Goal: Task Accomplishment & Management: Manage account settings

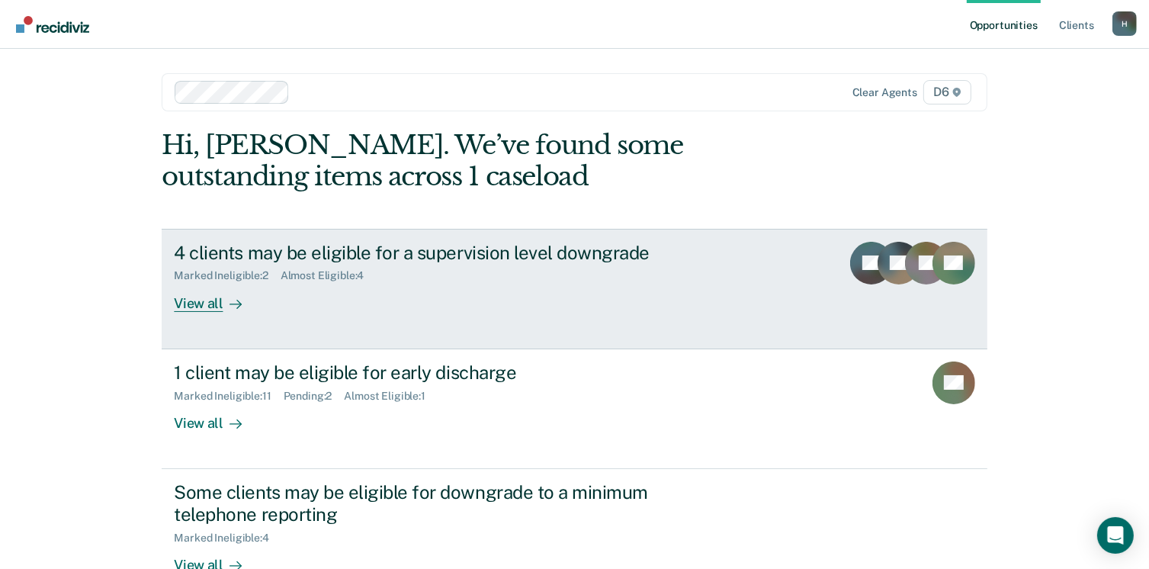
click at [202, 302] on div "View all" at bounding box center [216, 297] width 85 height 30
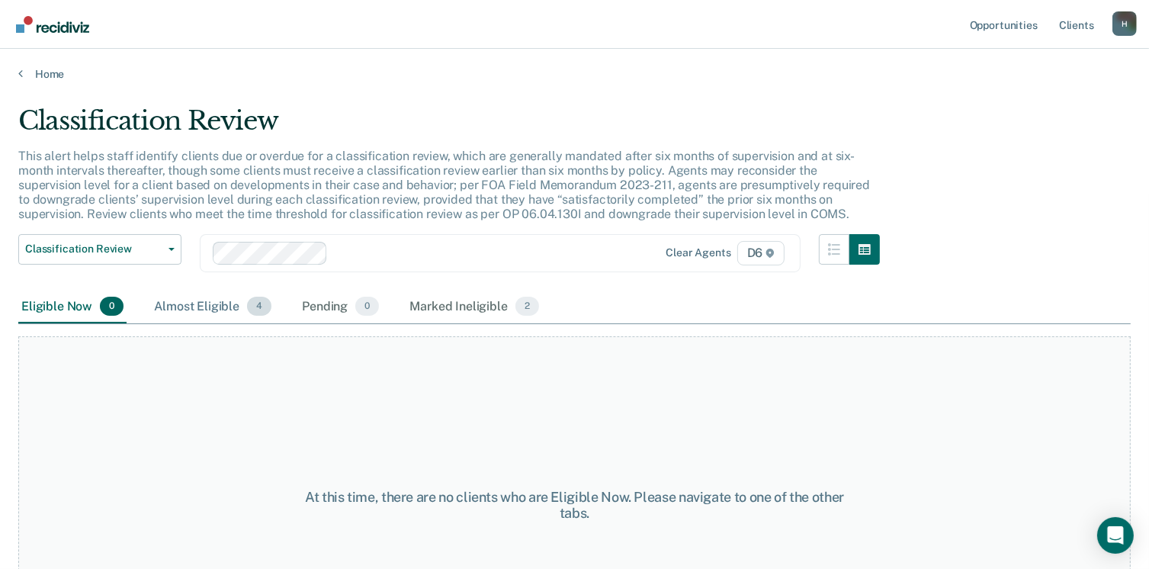
click at [211, 299] on div "Almost Eligible 4" at bounding box center [213, 307] width 124 height 34
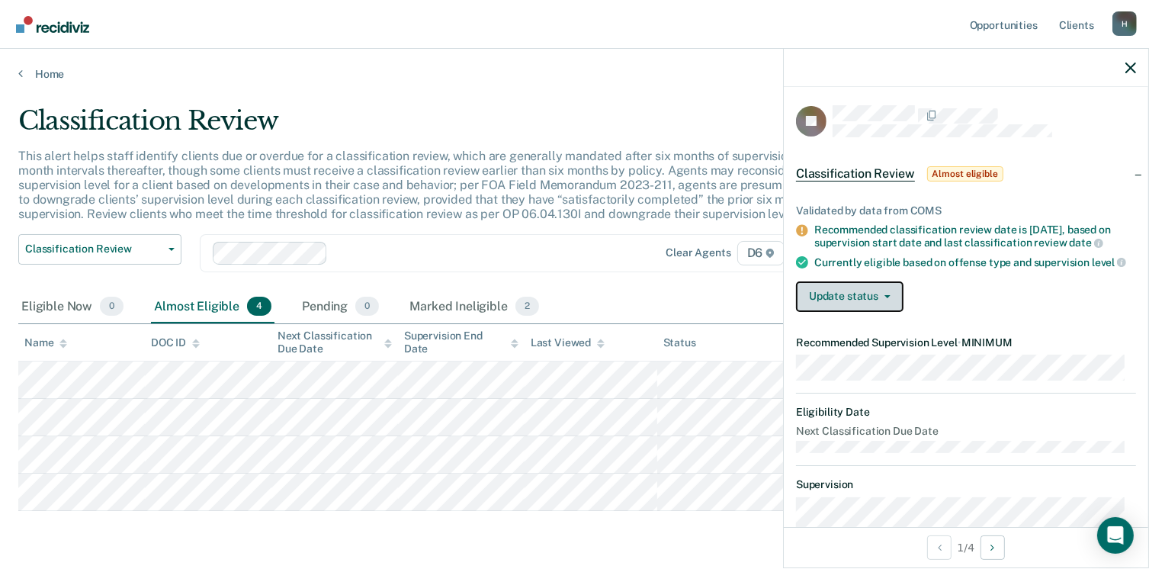
click at [857, 312] on button "Update status" at bounding box center [850, 296] width 108 height 30
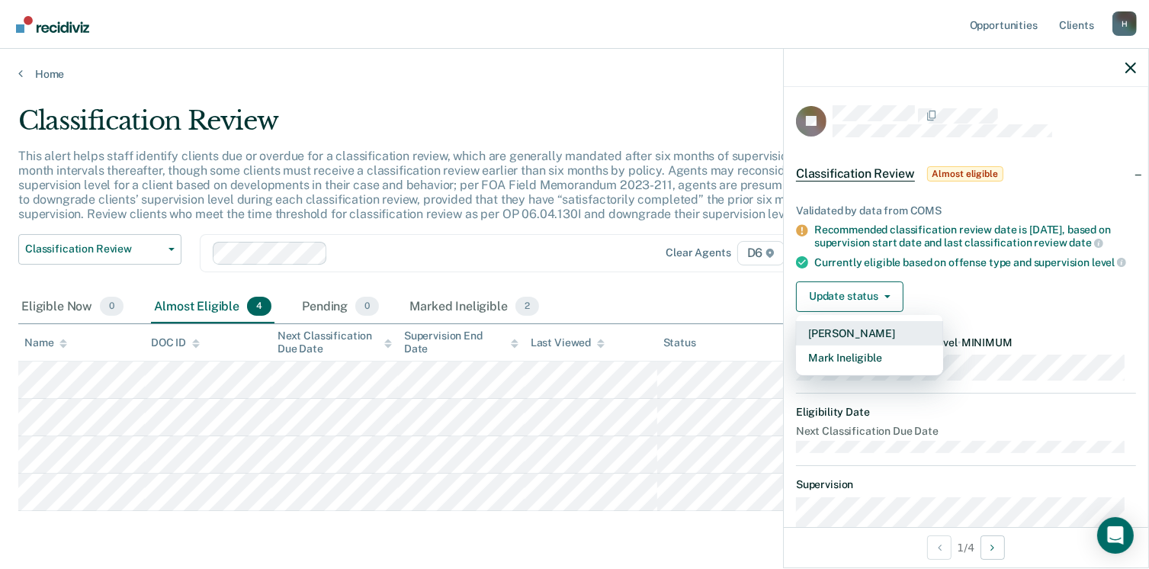
click at [862, 345] on button "[PERSON_NAME]" at bounding box center [869, 333] width 147 height 24
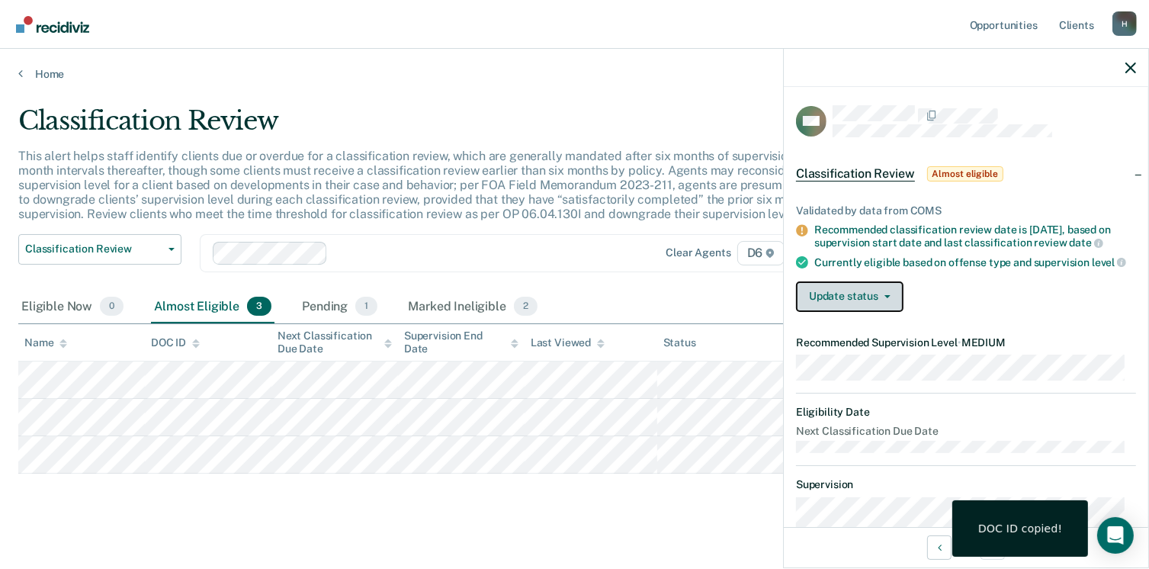
click at [890, 300] on button "Update status" at bounding box center [850, 296] width 108 height 30
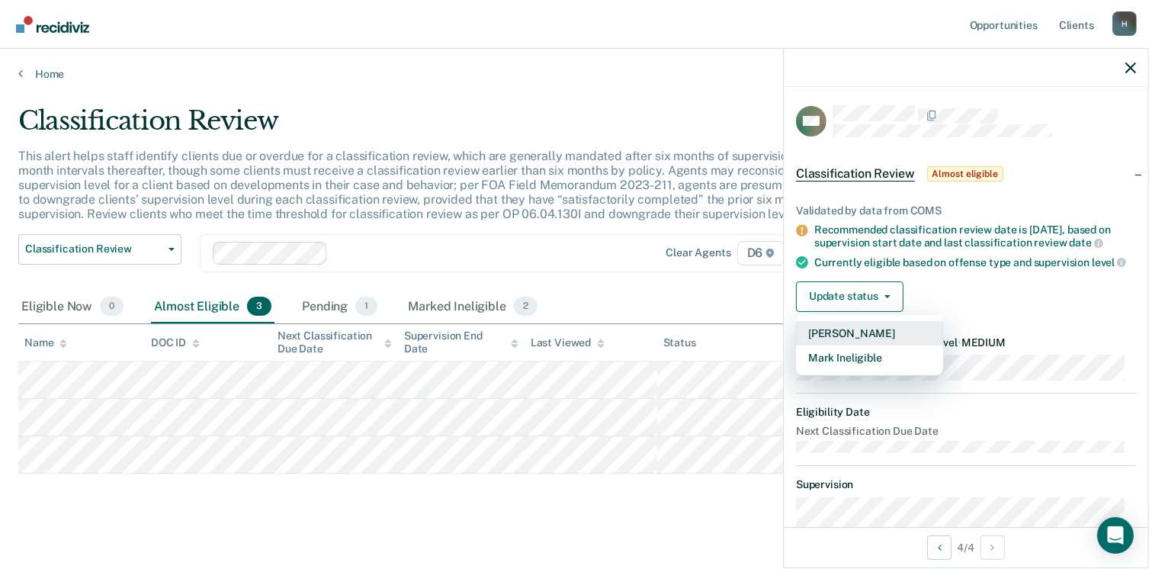
click at [863, 345] on button "[PERSON_NAME]" at bounding box center [869, 333] width 147 height 24
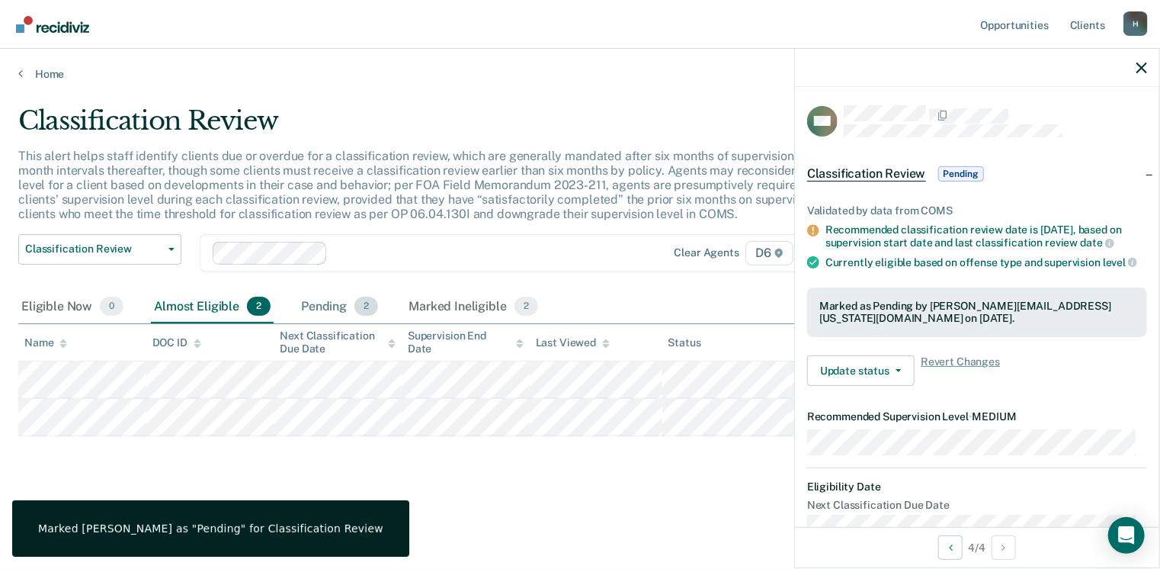
click at [332, 298] on div "Pending 2" at bounding box center [339, 307] width 83 height 34
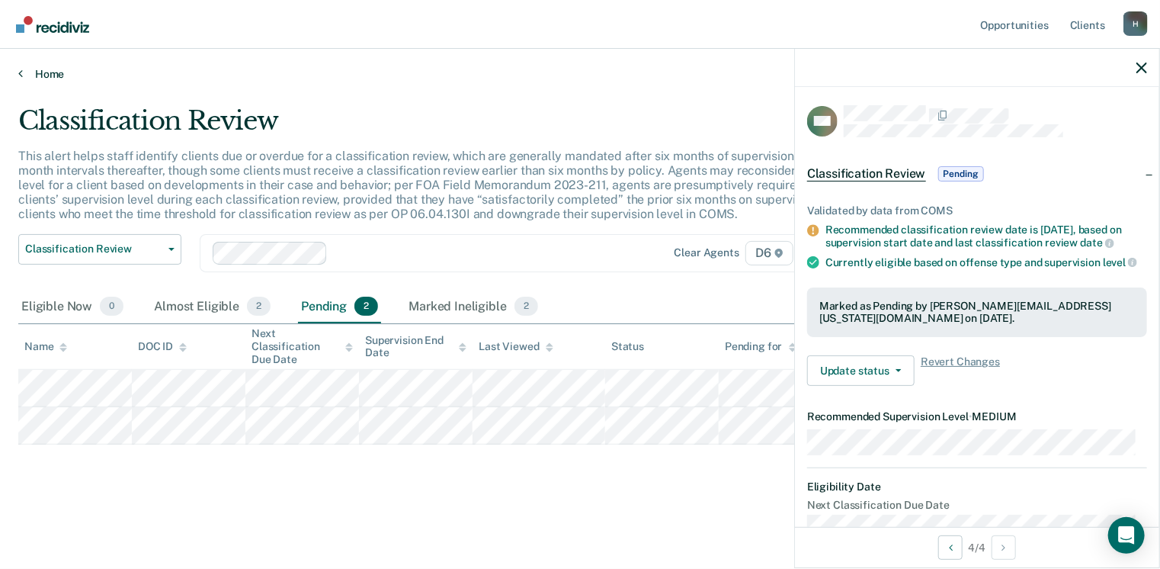
click at [45, 76] on link "Home" at bounding box center [580, 74] width 1124 height 14
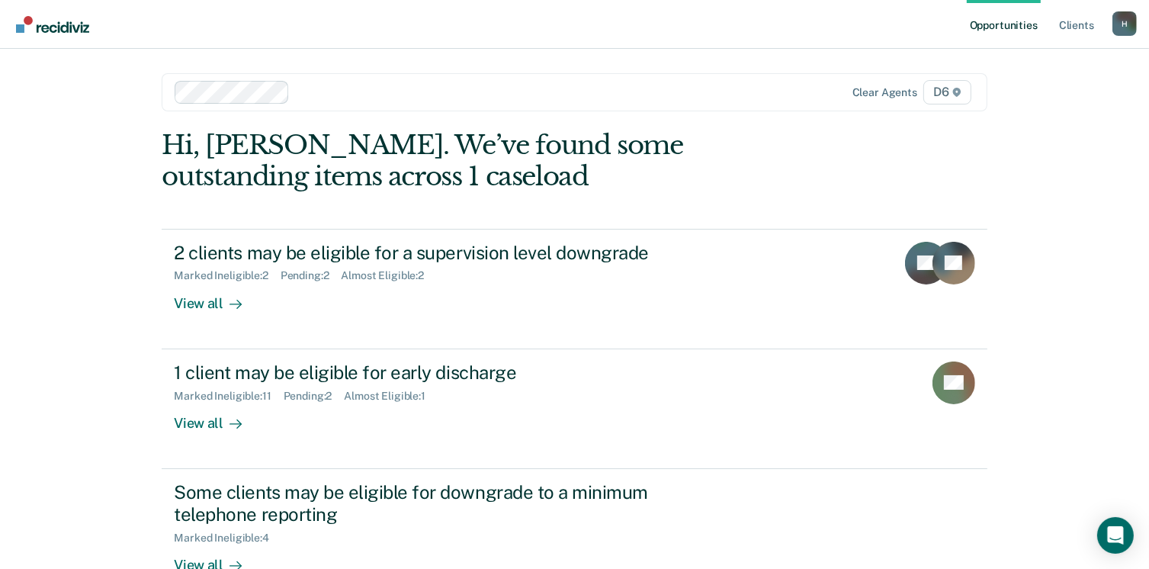
scroll to position [76, 0]
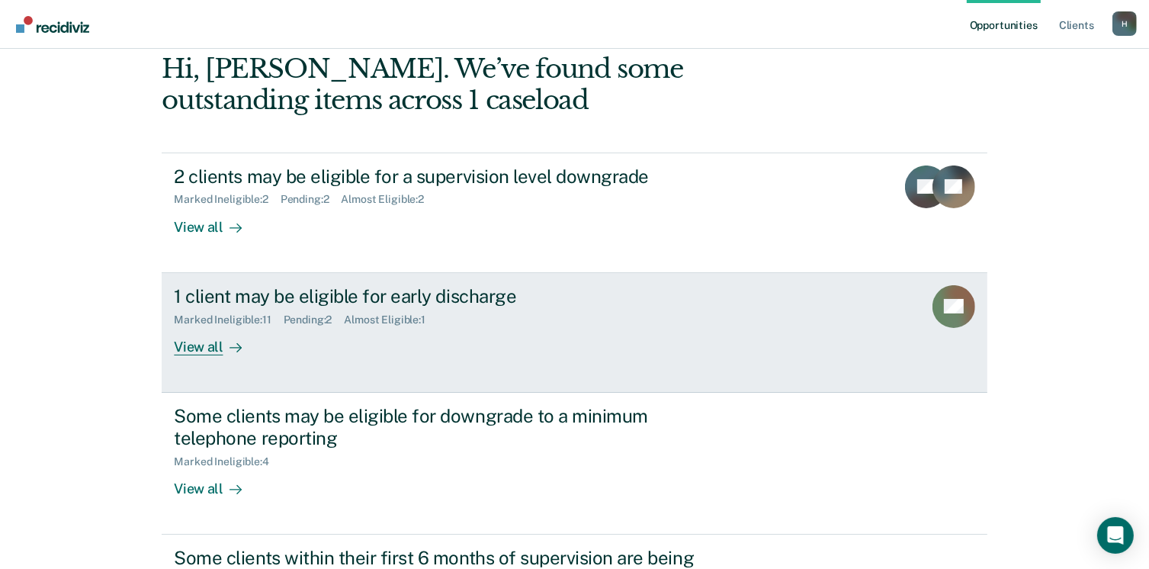
click at [186, 346] on div "View all" at bounding box center [216, 341] width 85 height 30
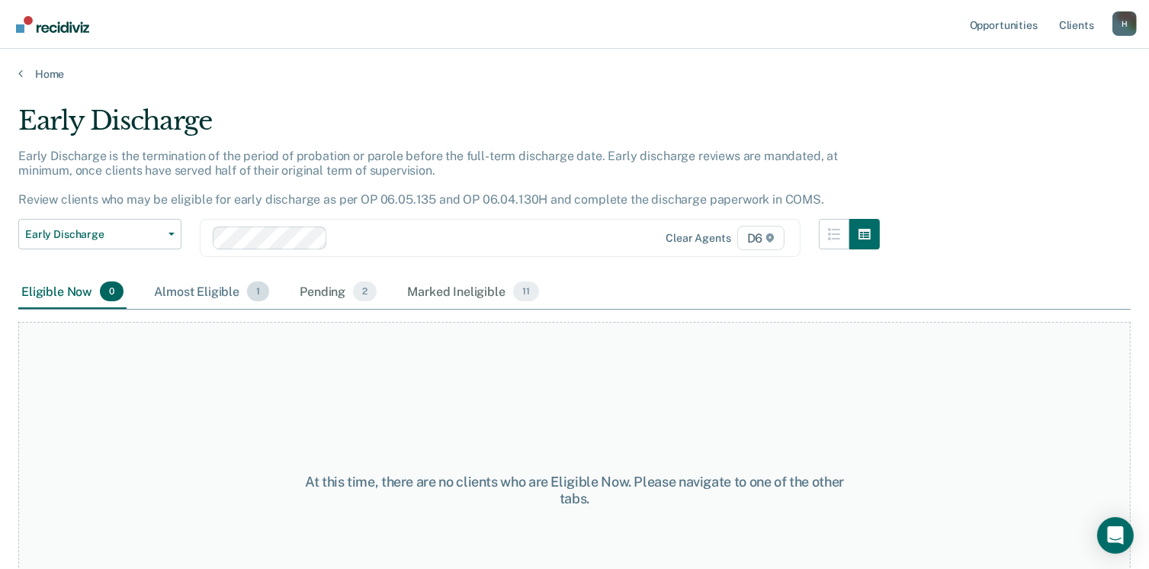
click at [215, 280] on div "Almost Eligible 1" at bounding box center [211, 292] width 121 height 34
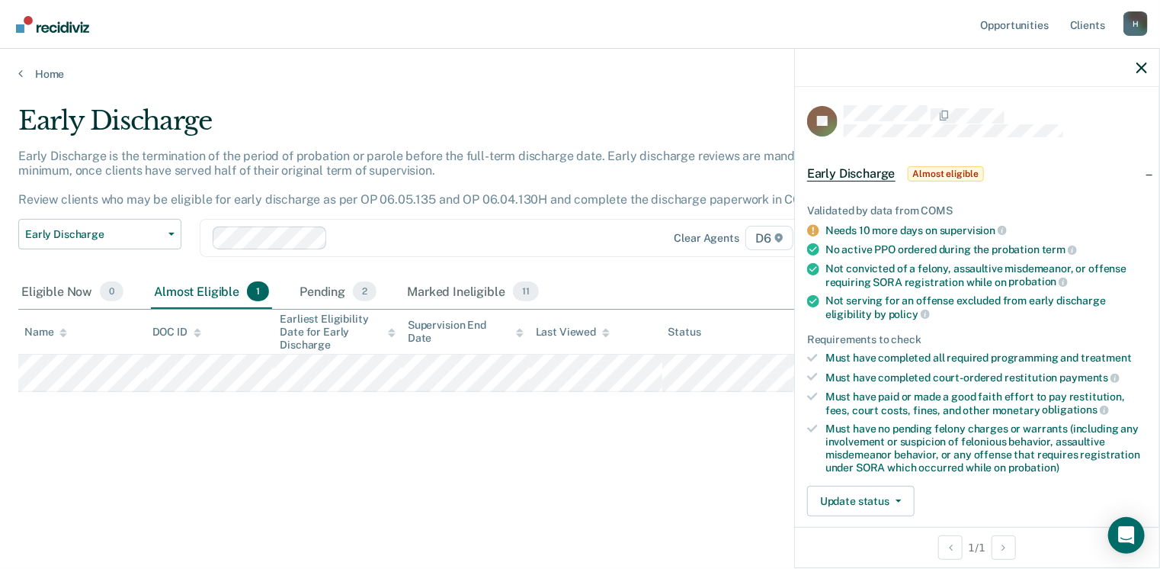
click at [266, 443] on div "Early Discharge Early Discharge is the termination of the period of probation o…" at bounding box center [580, 279] width 1124 height 349
click at [330, 288] on div "Pending 2" at bounding box center [338, 292] width 83 height 34
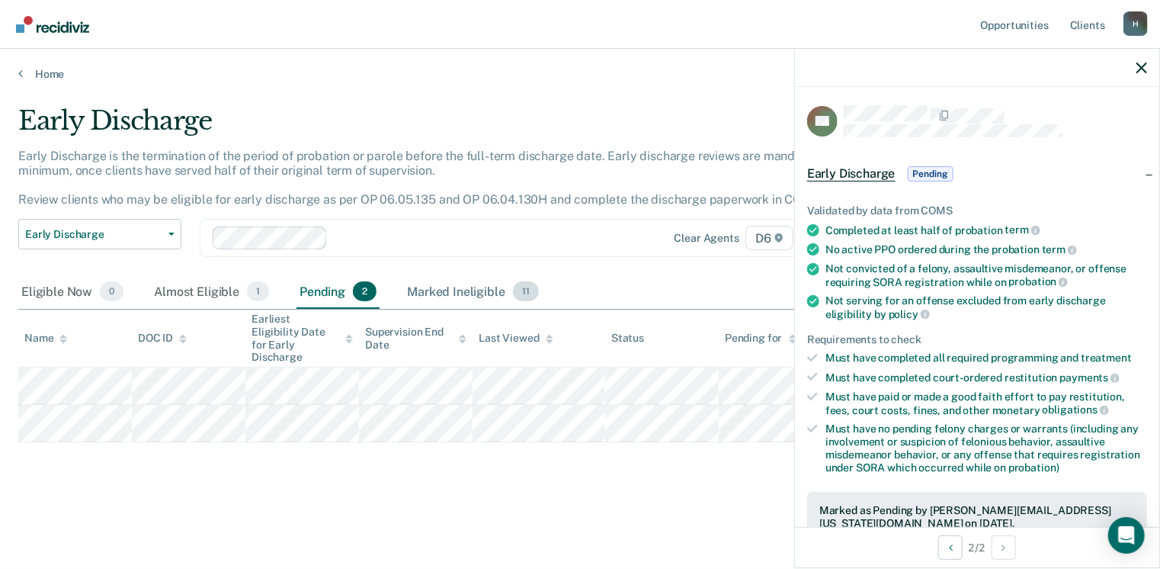
click at [464, 284] on div "Marked Ineligible 11" at bounding box center [472, 292] width 137 height 34
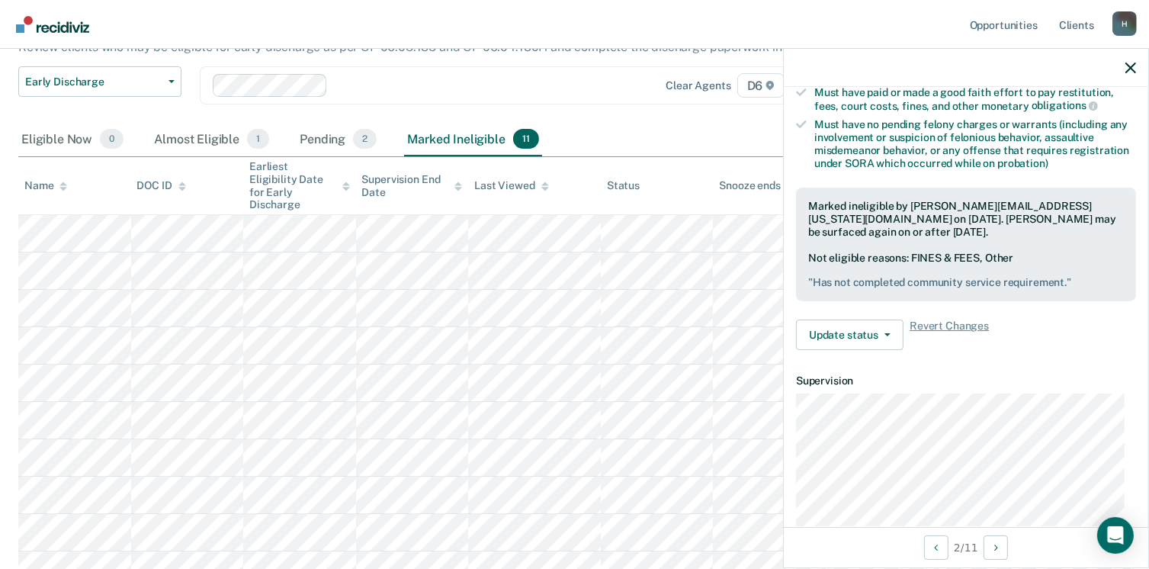
scroll to position [305, 0]
click at [879, 332] on span "button" at bounding box center [884, 333] width 12 height 3
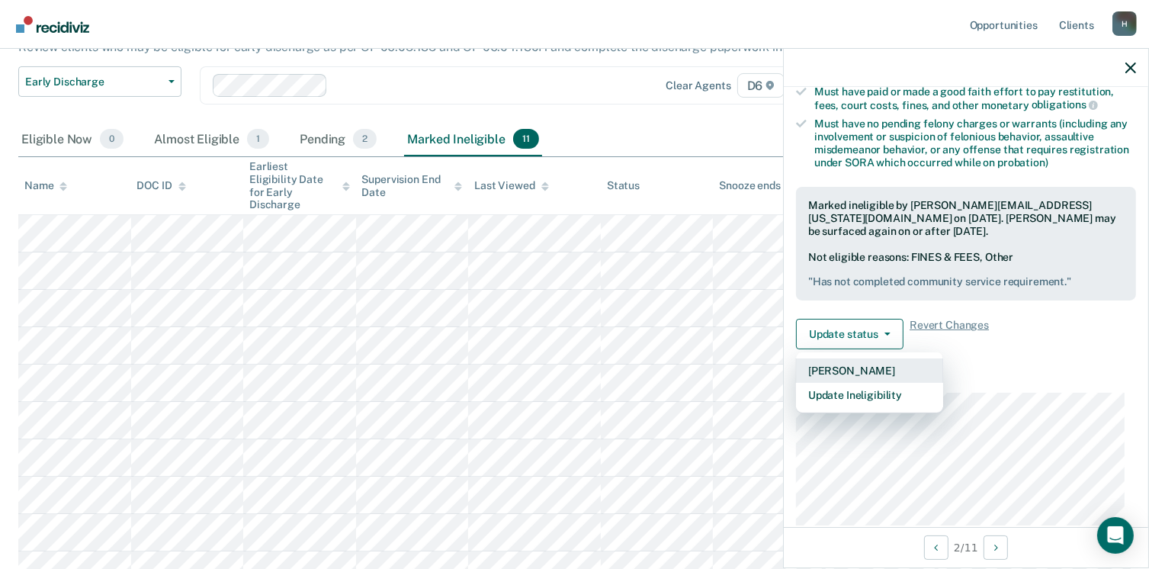
click at [878, 363] on button "[PERSON_NAME]" at bounding box center [869, 370] width 147 height 24
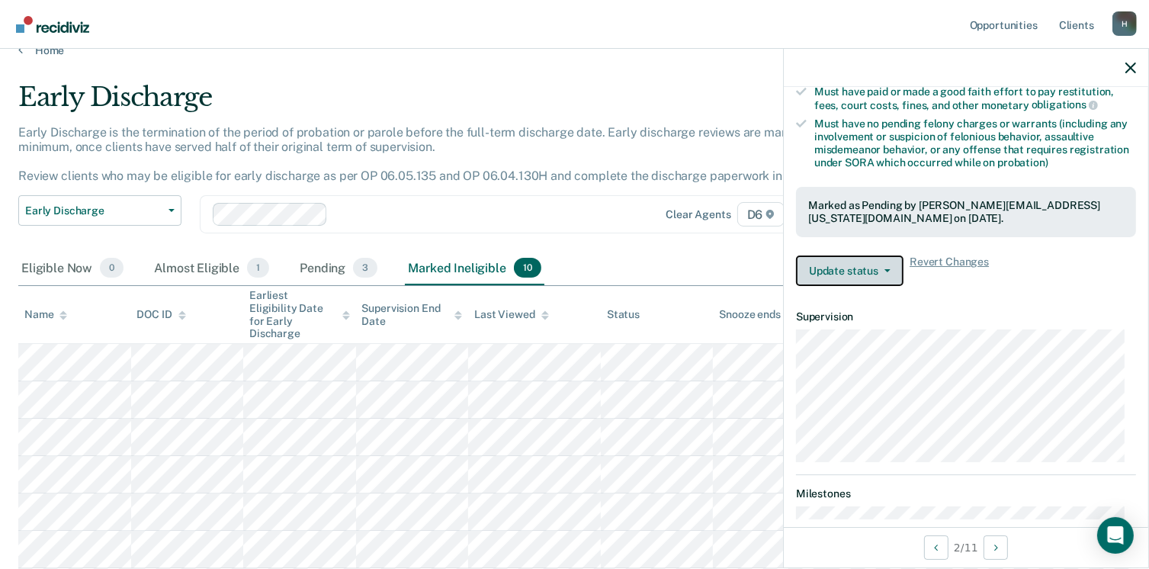
scroll to position [0, 0]
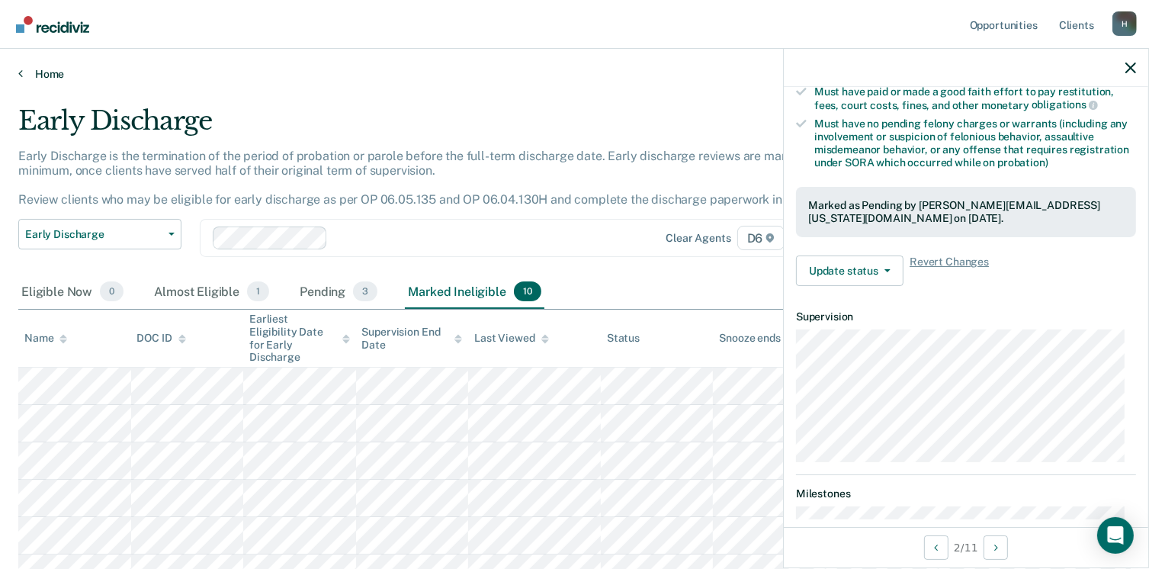
click at [51, 71] on link "Home" at bounding box center [574, 74] width 1112 height 14
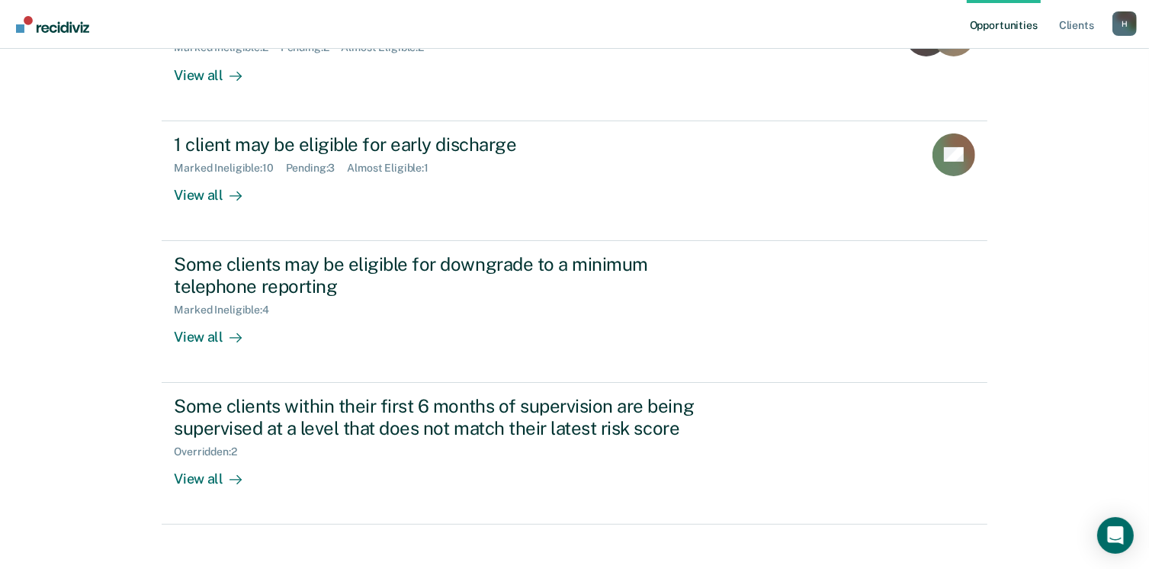
scroll to position [229, 0]
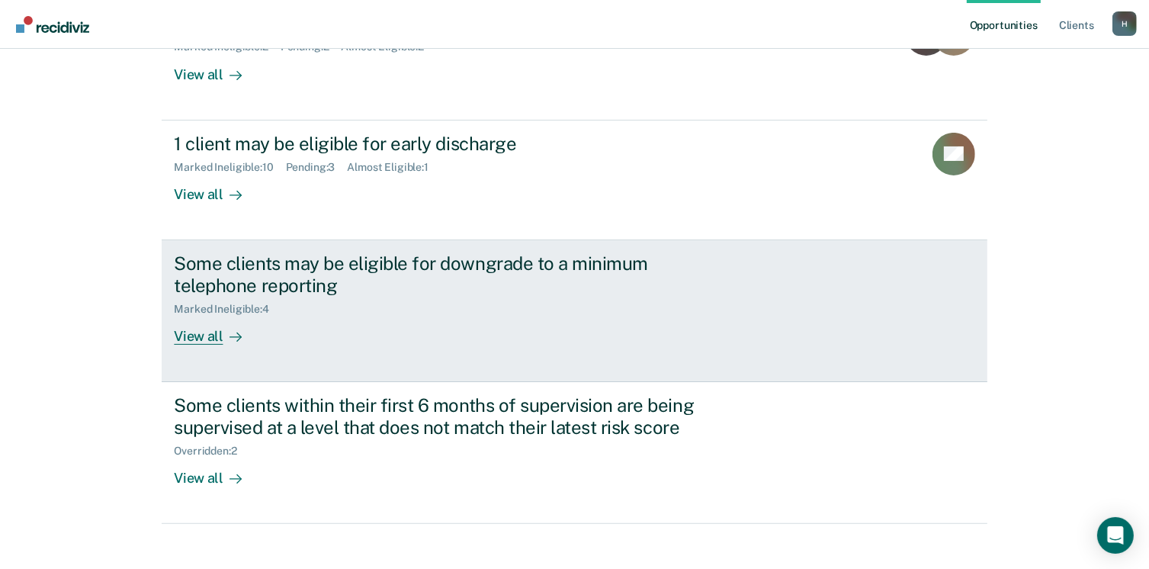
click at [191, 336] on div "View all" at bounding box center [216, 330] width 85 height 30
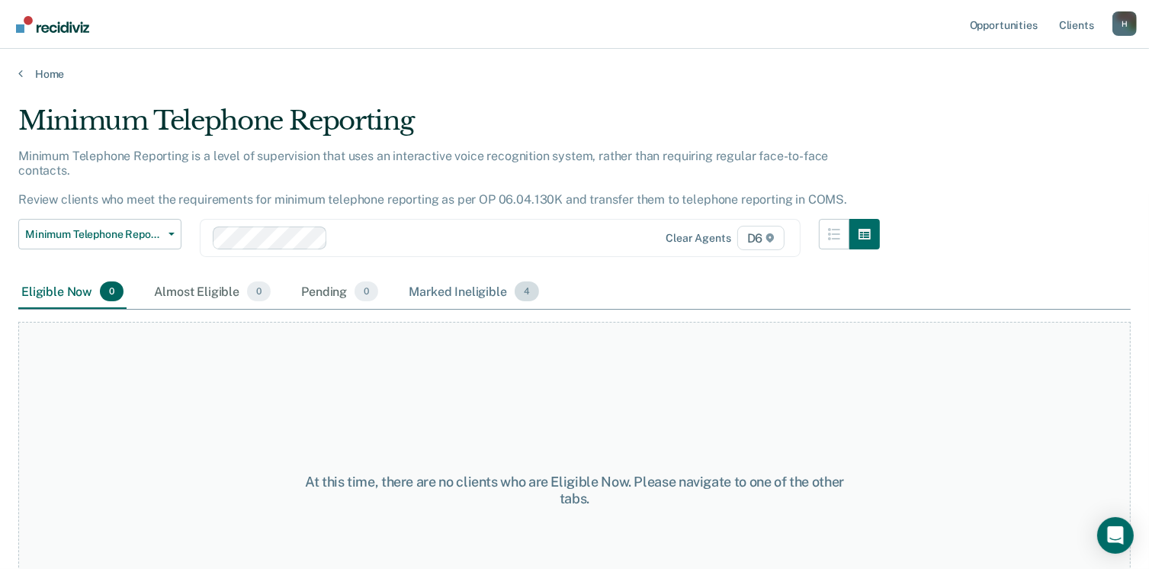
click at [448, 278] on div "Marked Ineligible 4" at bounding box center [474, 292] width 136 height 34
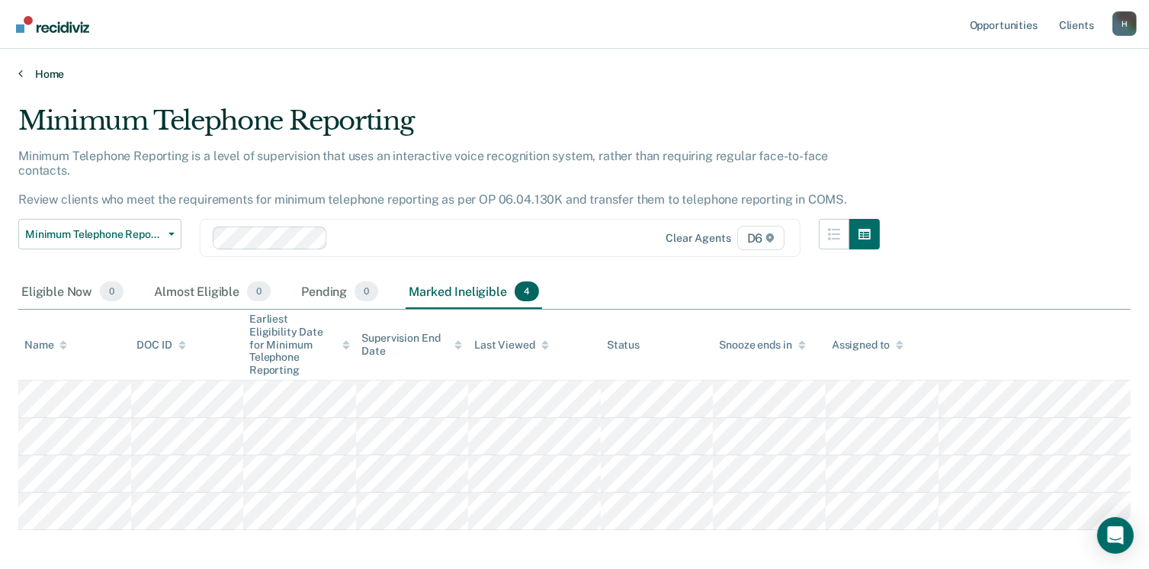
click at [48, 70] on link "Home" at bounding box center [574, 74] width 1112 height 14
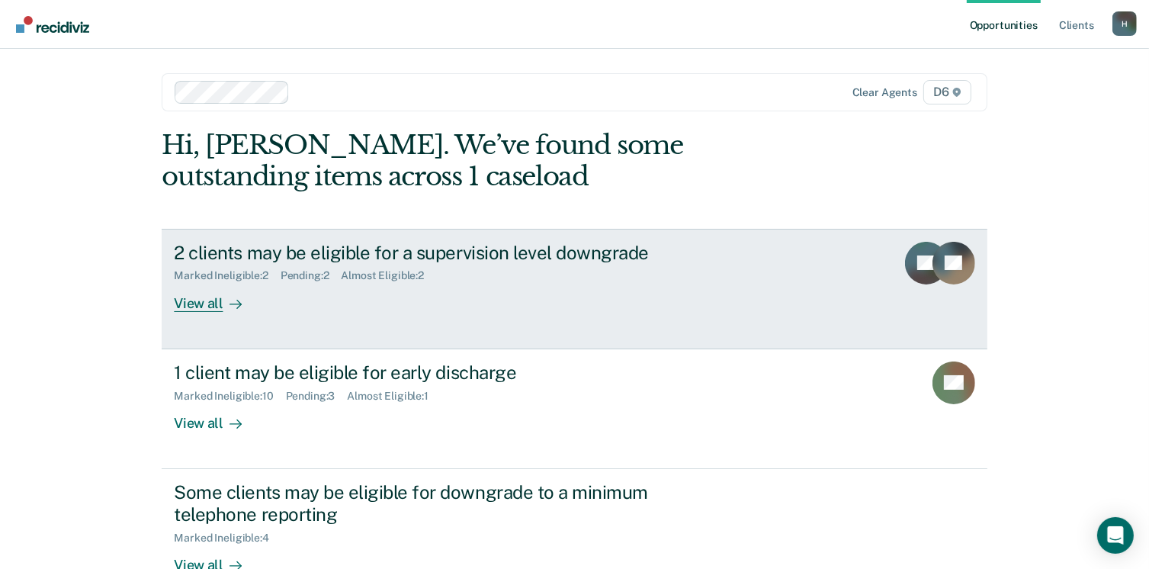
click at [200, 301] on div "View all" at bounding box center [216, 297] width 85 height 30
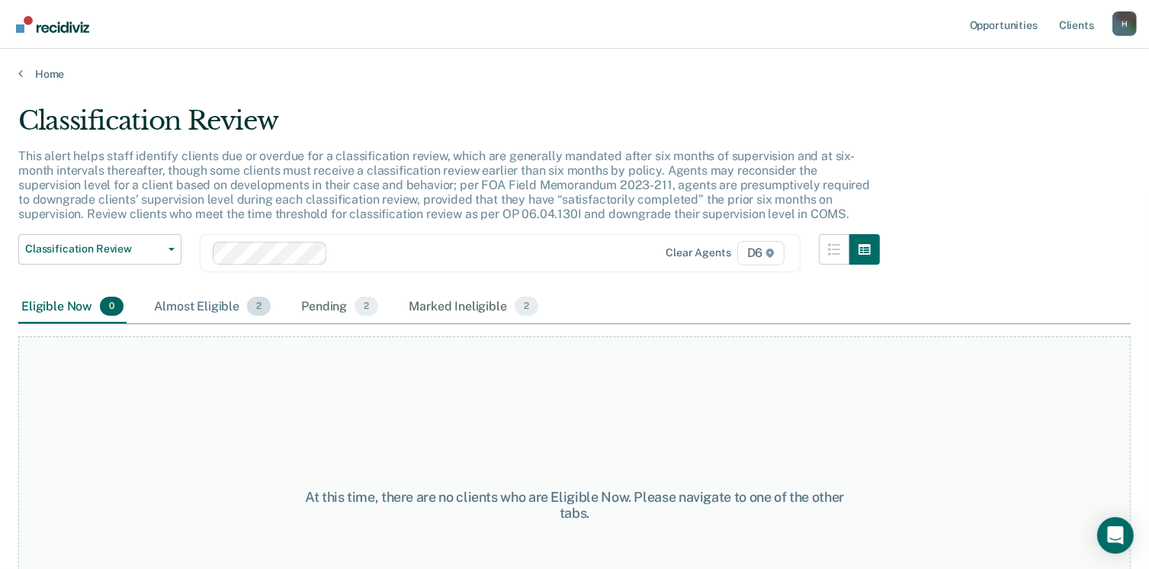
click at [191, 299] on div "Almost Eligible 2" at bounding box center [212, 307] width 123 height 34
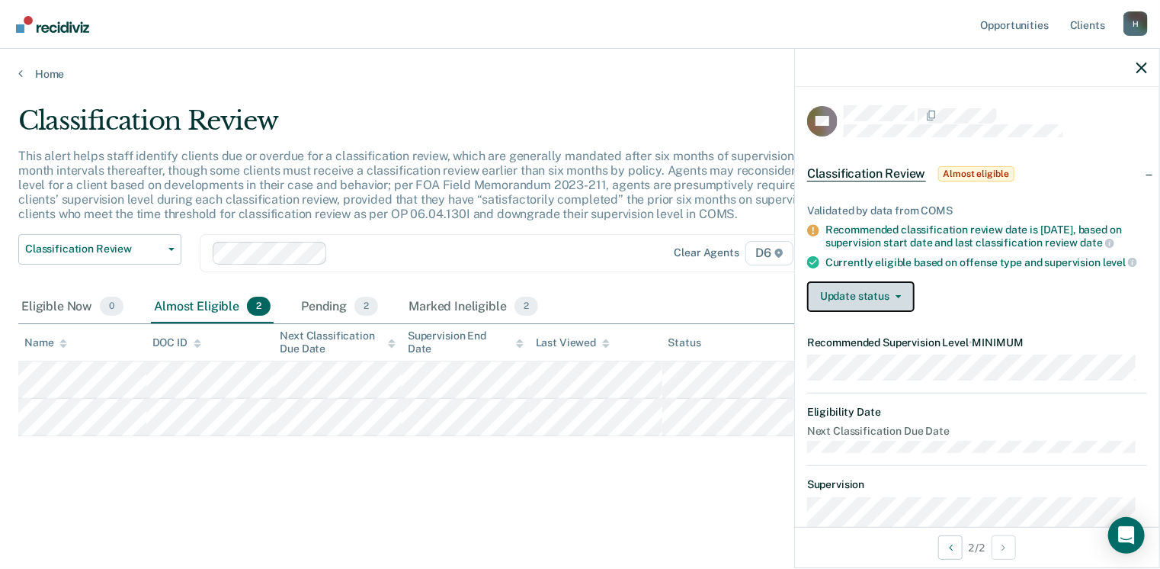
click at [893, 300] on button "Update status" at bounding box center [861, 296] width 108 height 30
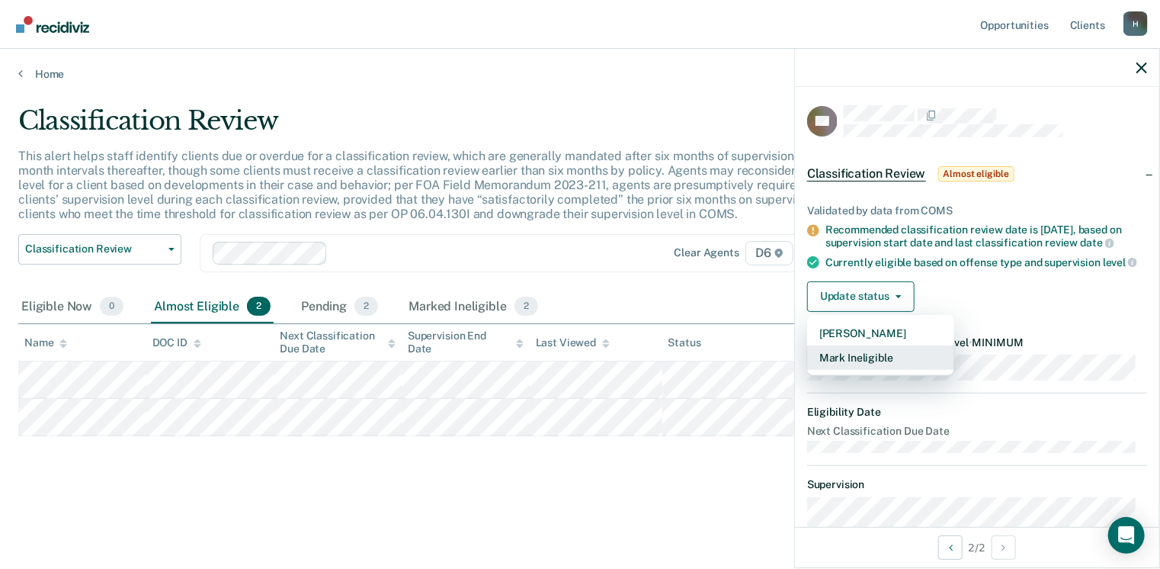
click at [870, 369] on button "Mark Ineligible" at bounding box center [880, 357] width 147 height 24
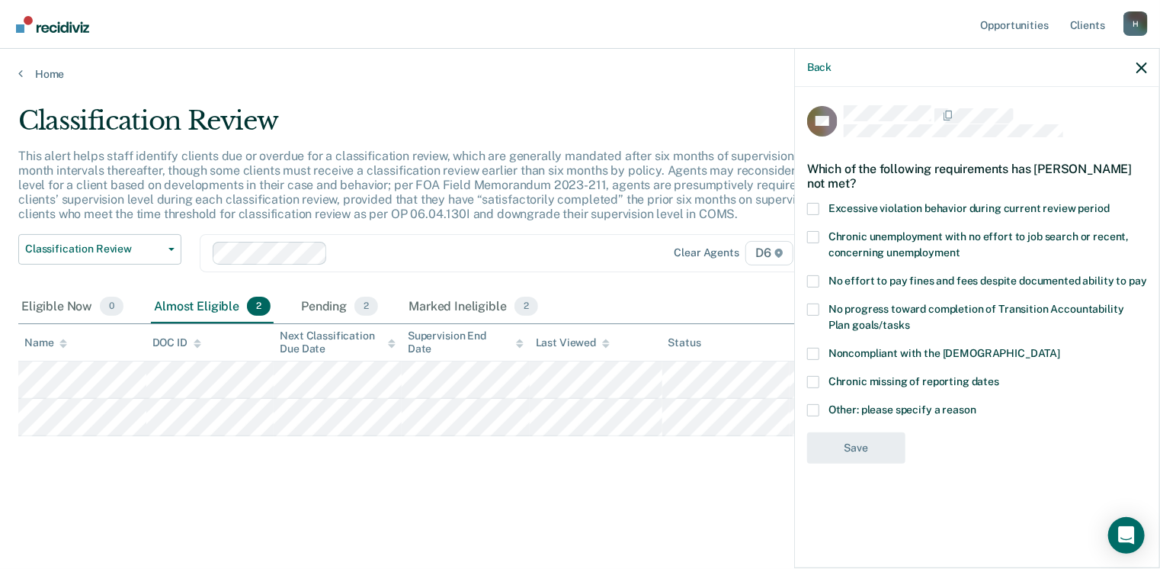
click at [811, 412] on span at bounding box center [813, 410] width 12 height 12
click at [977, 404] on input "Other: please specify a reason" at bounding box center [977, 404] width 0 height 0
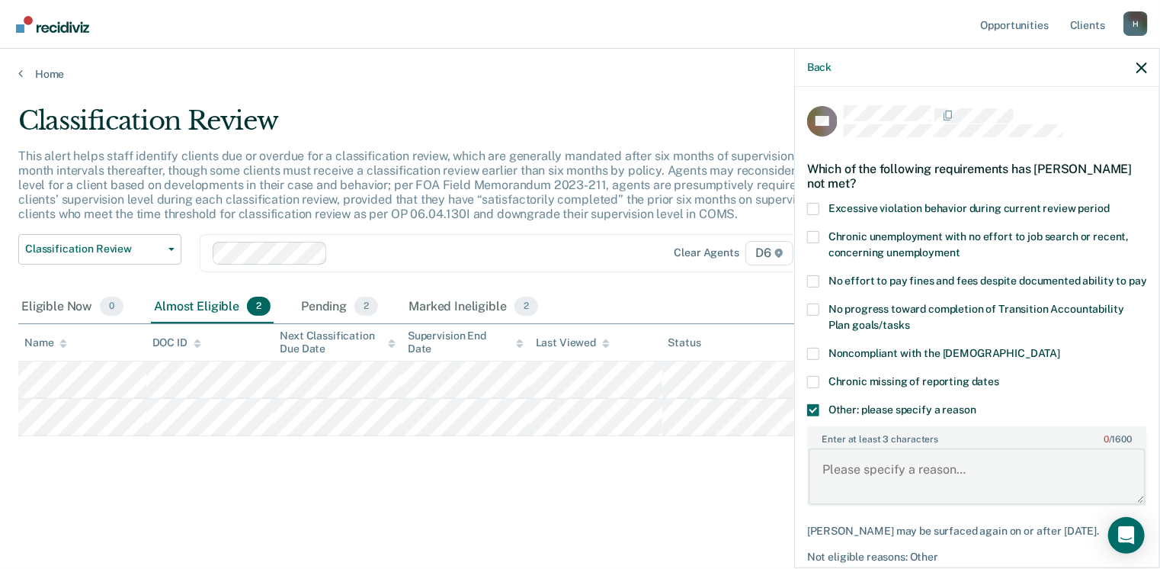
click at [833, 479] on textarea "Enter at least 3 characters 0 / 1600" at bounding box center [977, 476] width 337 height 56
type textarea "p"
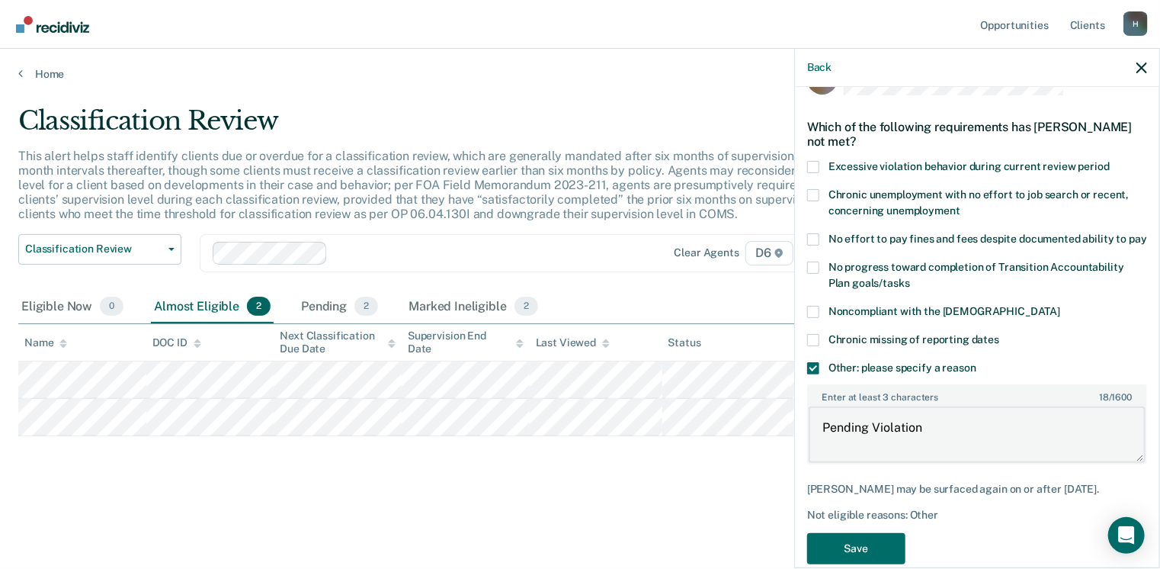
scroll to position [82, 0]
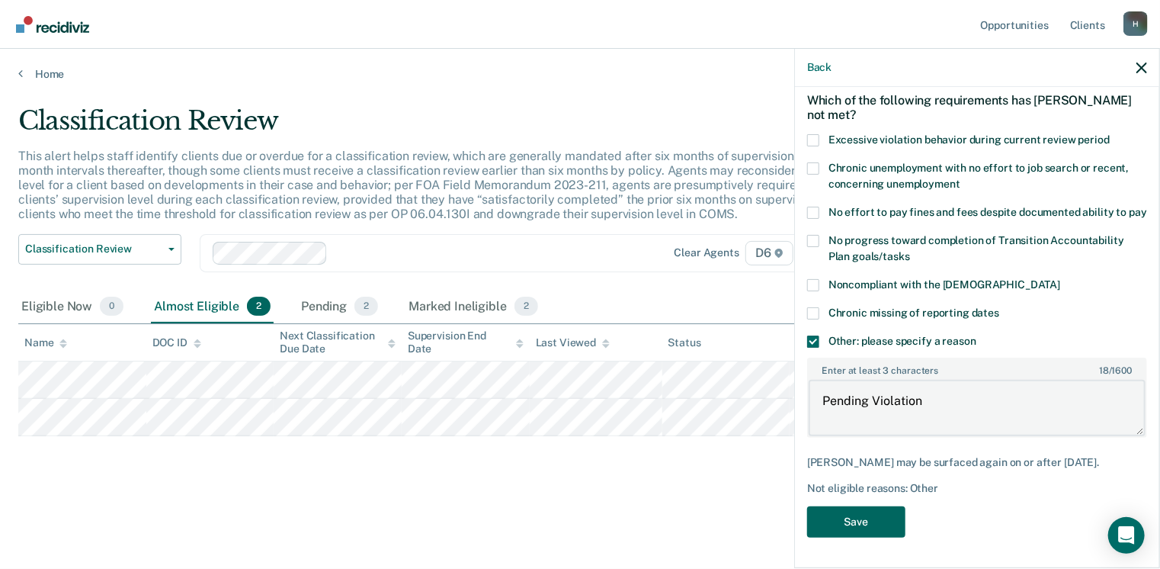
type textarea "Pending Violation"
drag, startPoint x: 884, startPoint y: 531, endPoint x: 869, endPoint y: 528, distance: 14.8
click at [881, 531] on button "Save" at bounding box center [856, 521] width 98 height 31
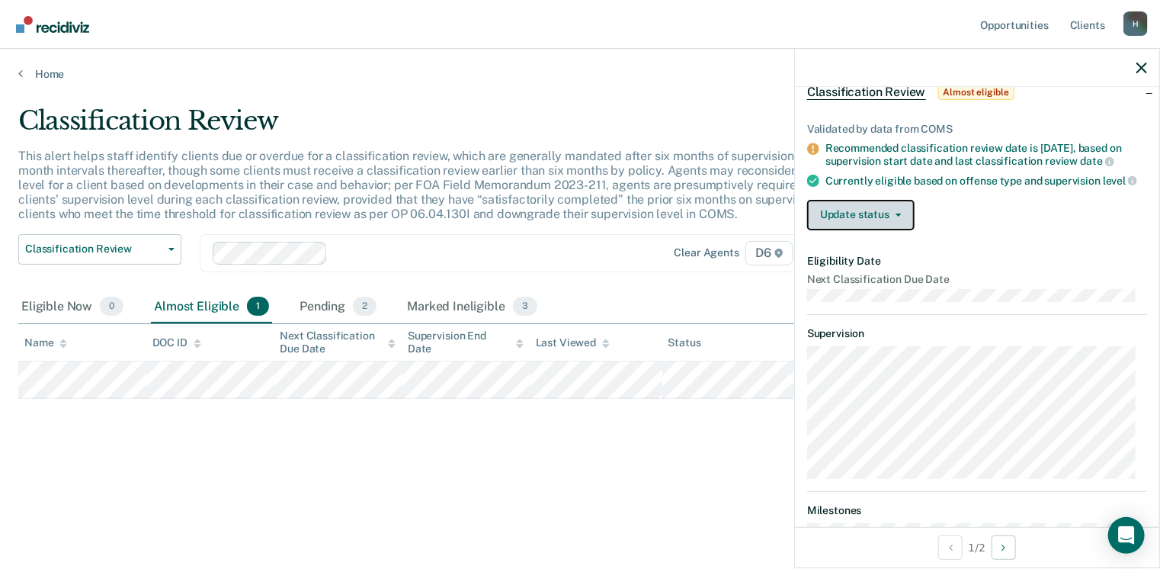
click at [872, 230] on button "Update status" at bounding box center [861, 215] width 108 height 30
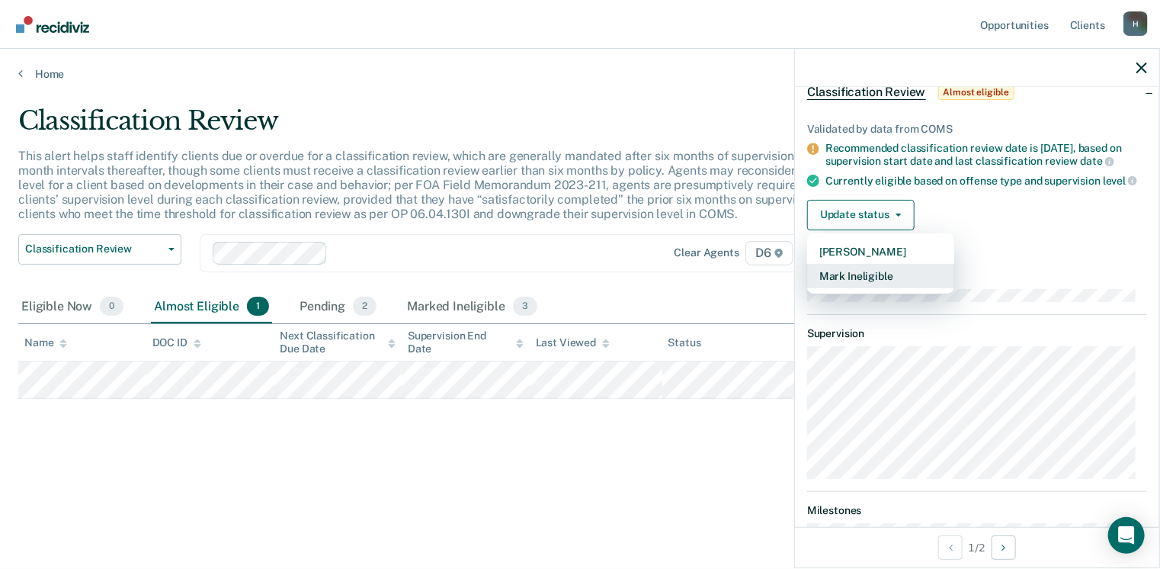
click at [879, 281] on button "Mark Ineligible" at bounding box center [880, 276] width 147 height 24
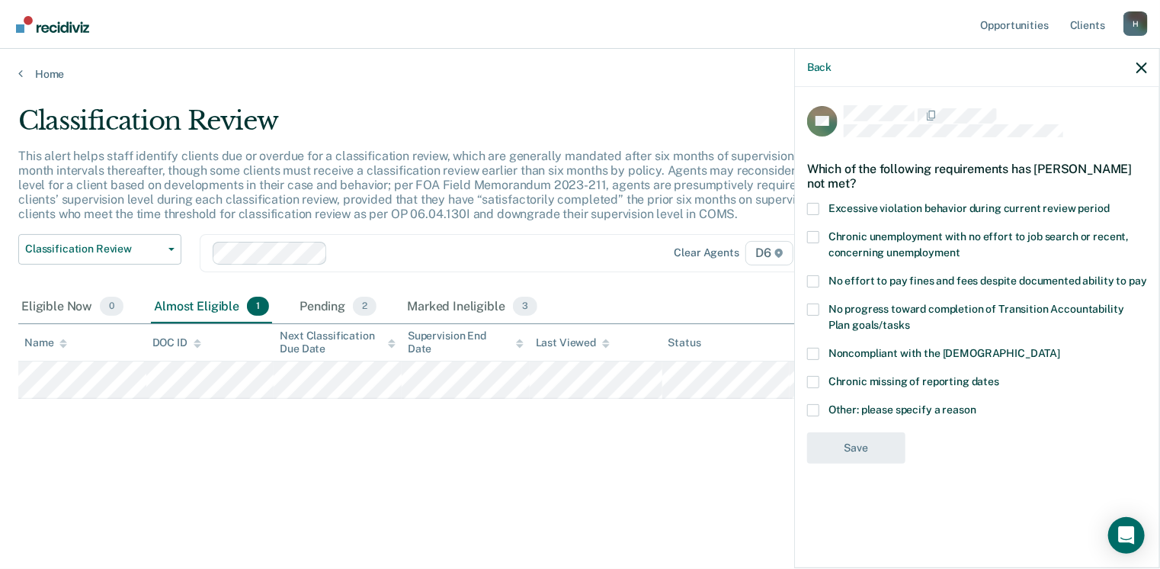
click at [813, 409] on span at bounding box center [813, 410] width 12 height 12
click at [977, 404] on input "Other: please specify a reason" at bounding box center [977, 404] width 0 height 0
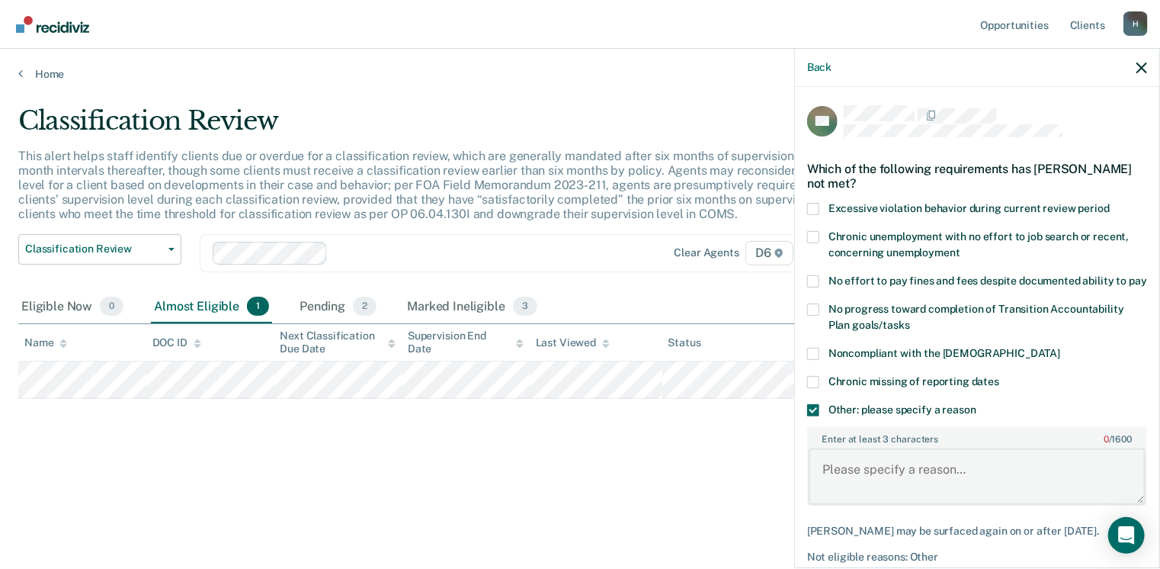
click at [823, 473] on textarea "Enter at least 3 characters 0 / 1600" at bounding box center [977, 476] width 337 height 56
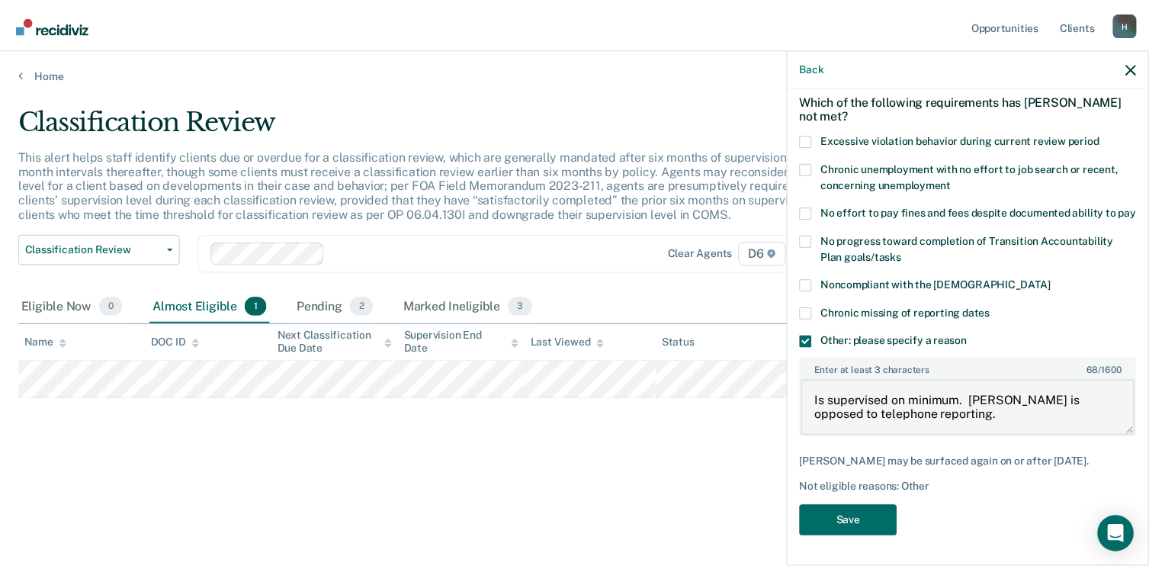
scroll to position [82, 0]
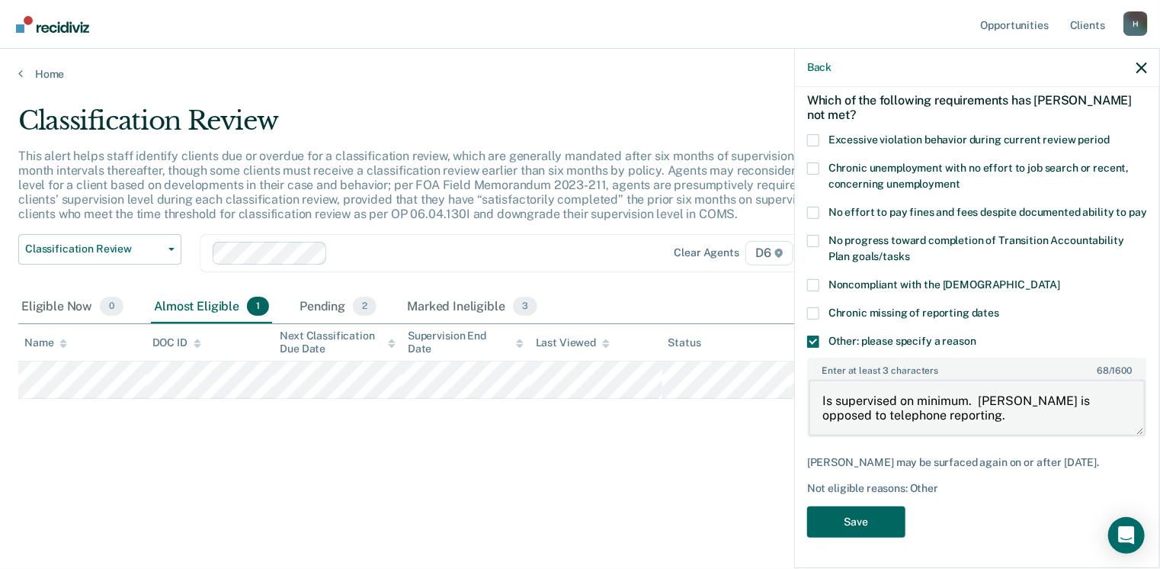
type textarea "Is supervised on minimum. [PERSON_NAME] is opposed to telephone reporting."
click at [841, 534] on button "Save" at bounding box center [856, 521] width 98 height 31
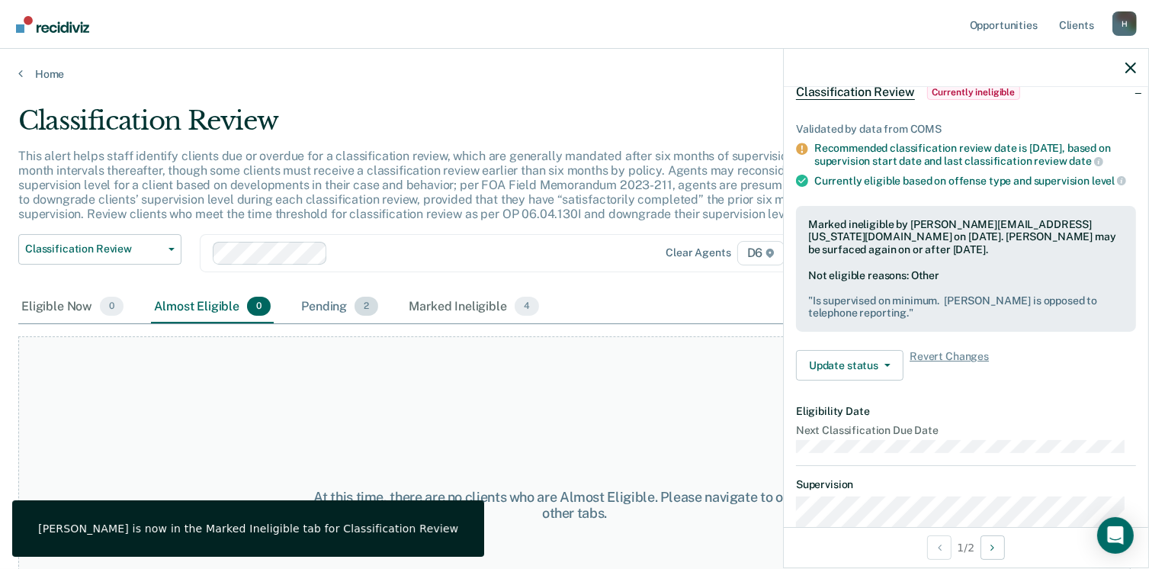
click at [318, 307] on div "Pending 2" at bounding box center [339, 307] width 83 height 34
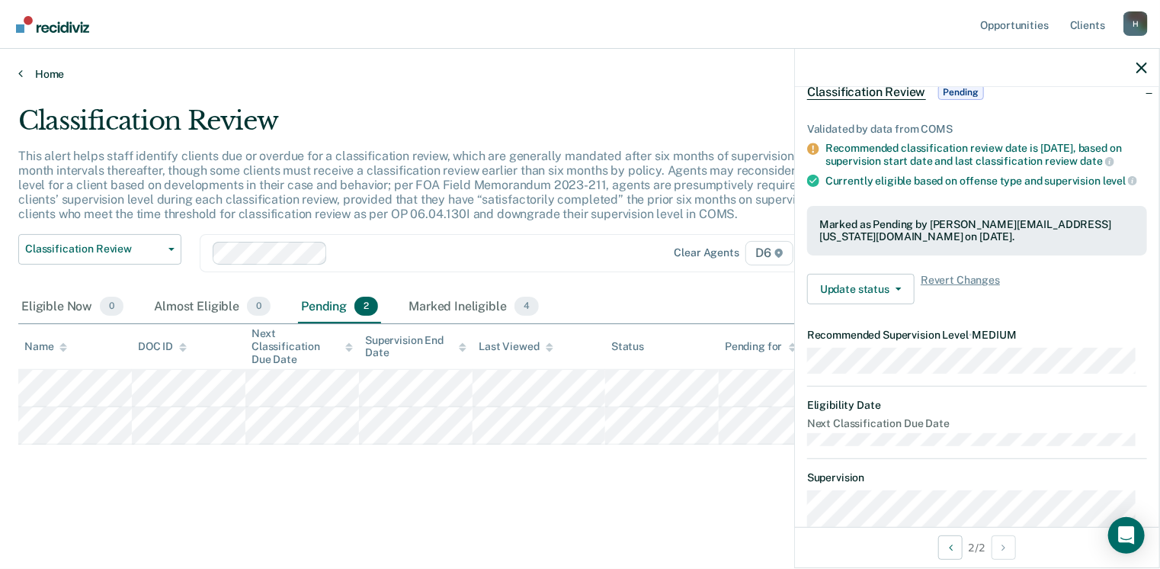
click at [40, 69] on link "Home" at bounding box center [580, 74] width 1124 height 14
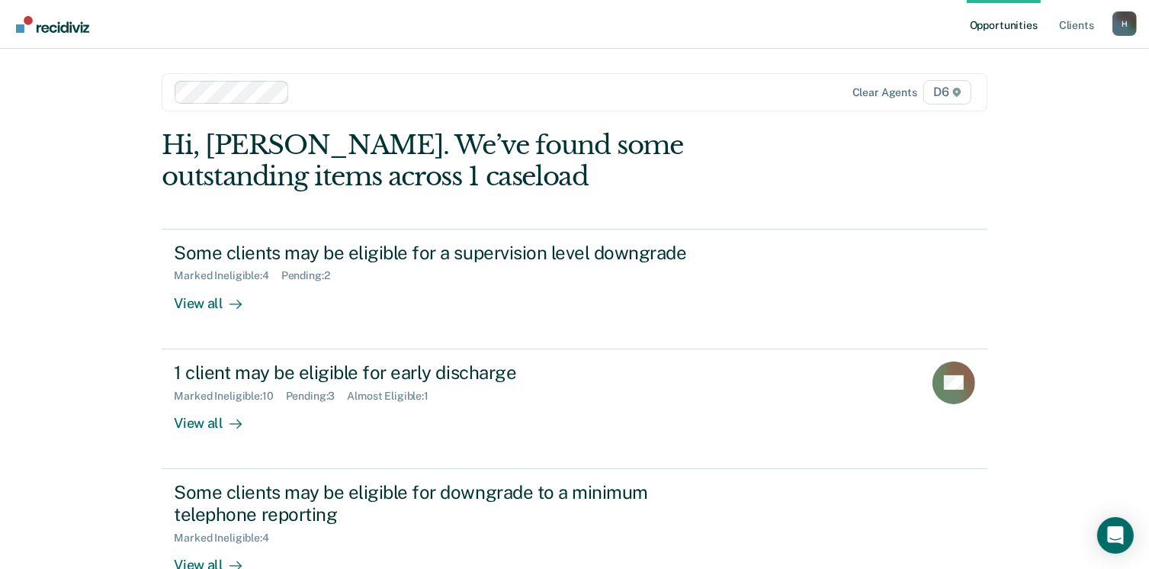
scroll to position [76, 0]
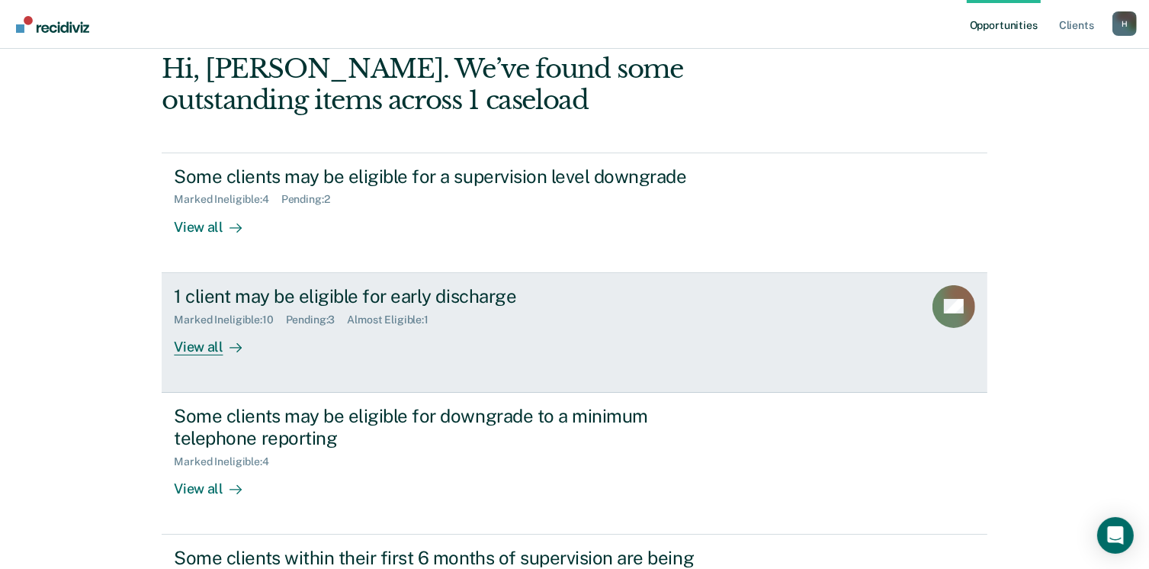
click at [174, 341] on div "View all" at bounding box center [216, 341] width 85 height 30
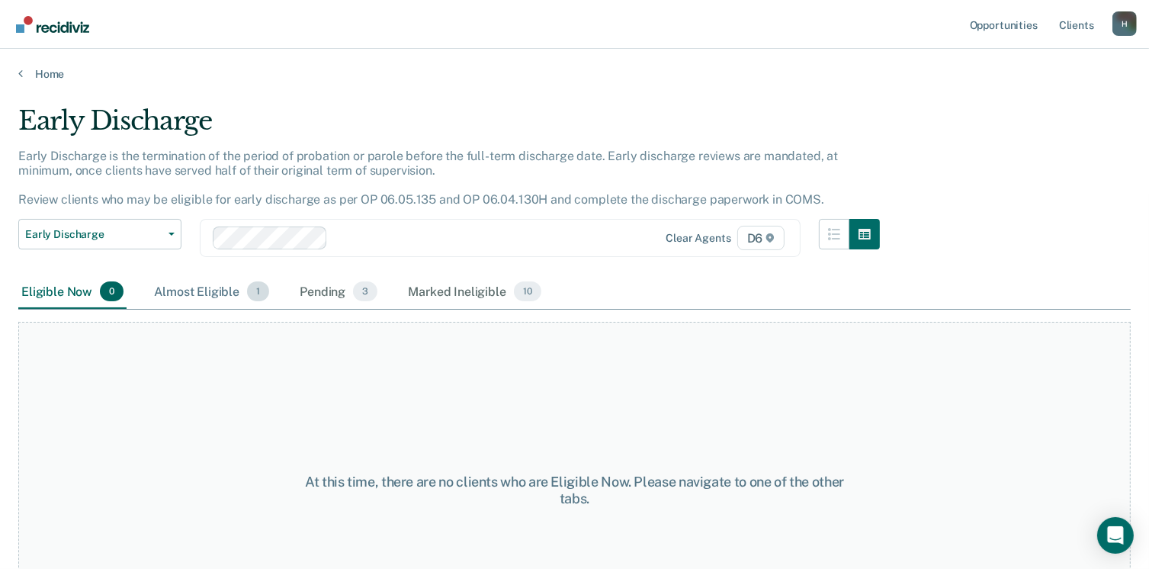
click at [184, 287] on div "Almost Eligible 1" at bounding box center [211, 292] width 121 height 34
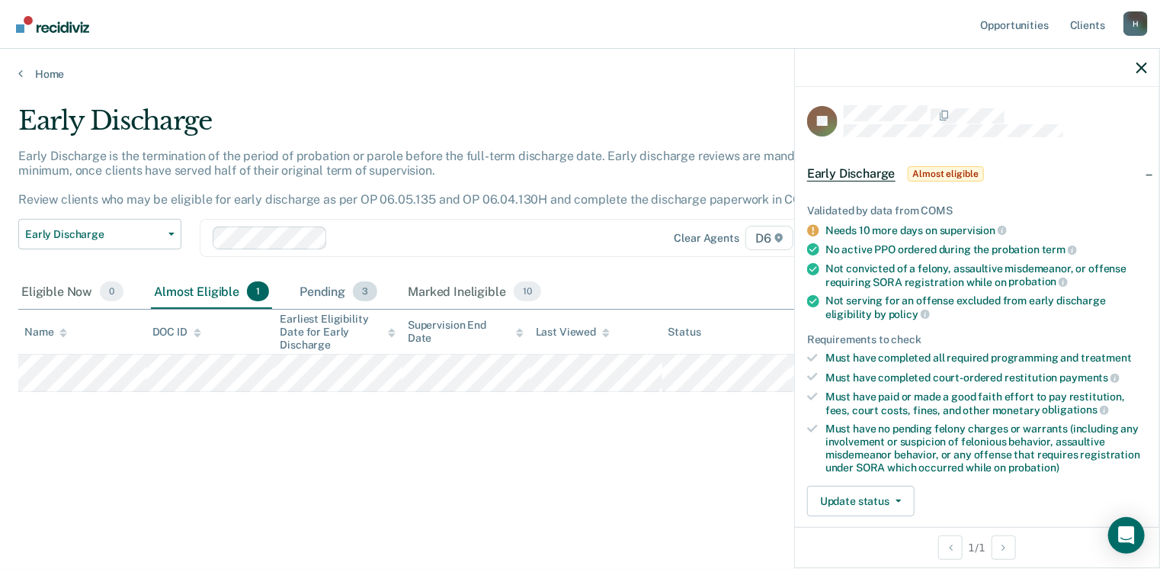
click at [323, 291] on div "Pending 3" at bounding box center [339, 292] width 84 height 34
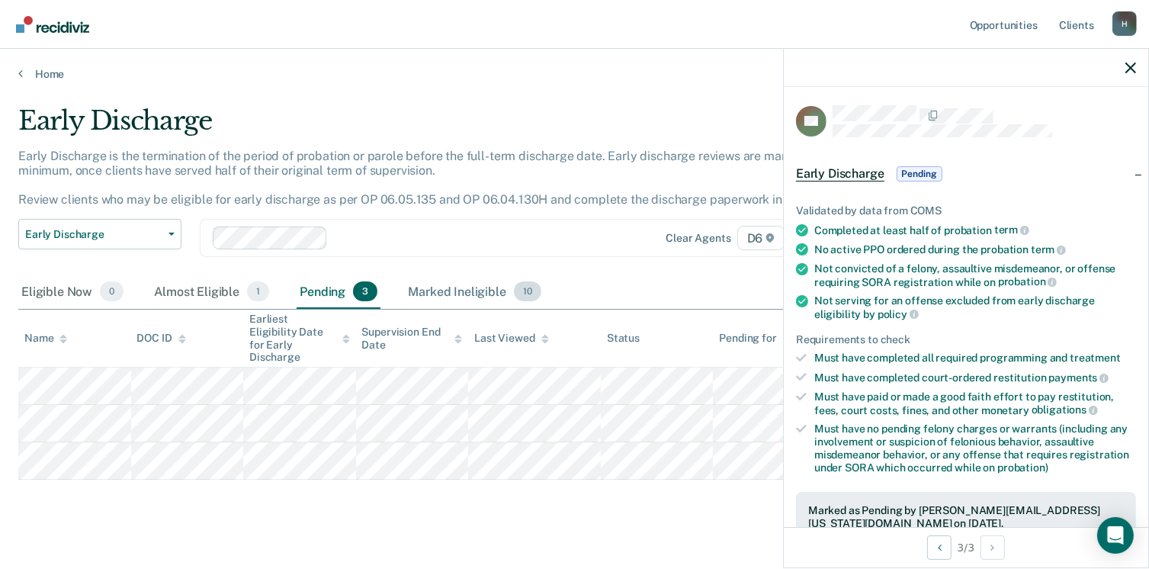
click at [440, 291] on div "Marked Ineligible 10" at bounding box center [474, 292] width 139 height 34
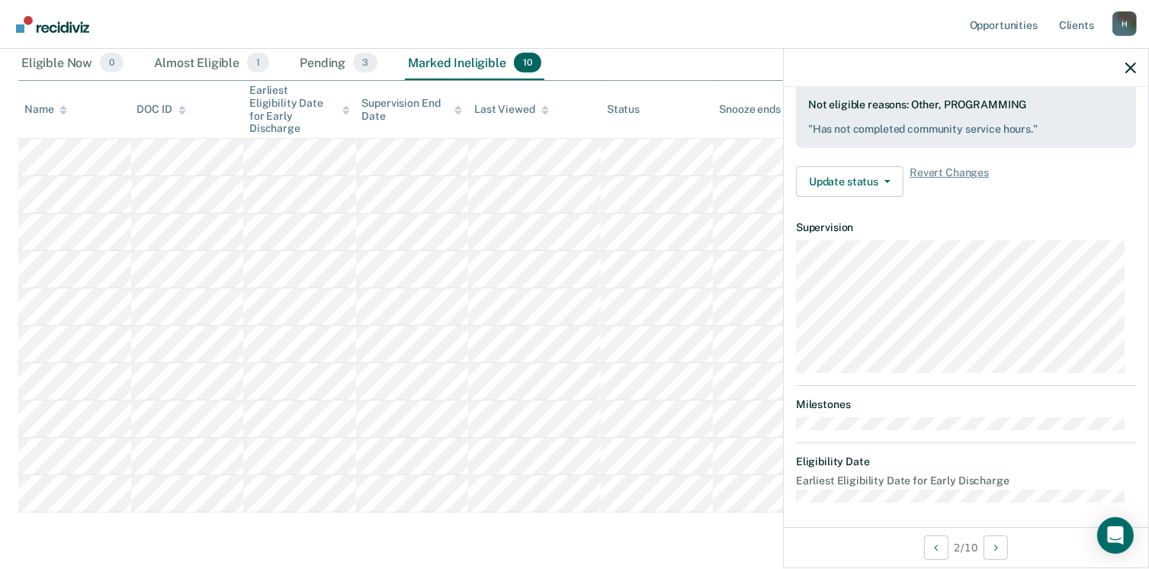
scroll to position [457, 0]
click at [884, 179] on button "Update status" at bounding box center [850, 181] width 108 height 30
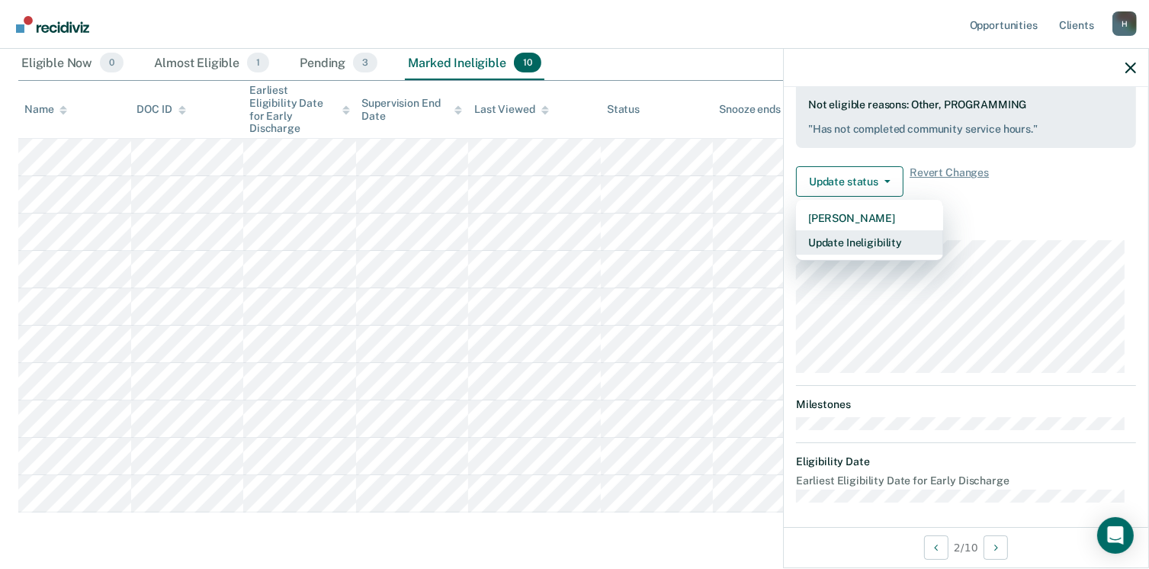
click at [893, 236] on button "Update Ineligibility" at bounding box center [869, 242] width 147 height 24
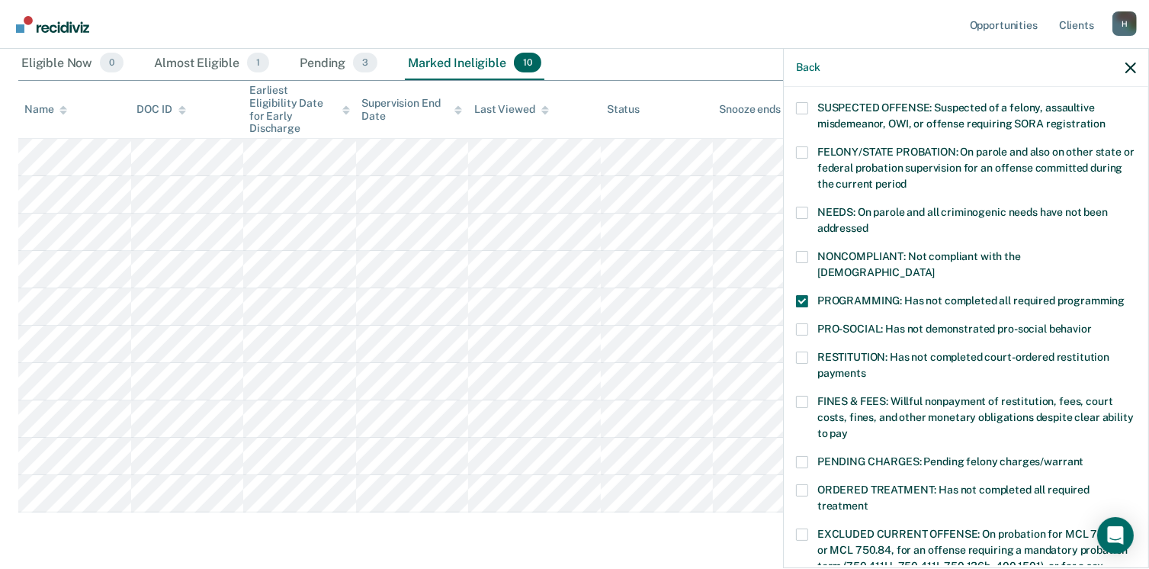
scroll to position [152, 0]
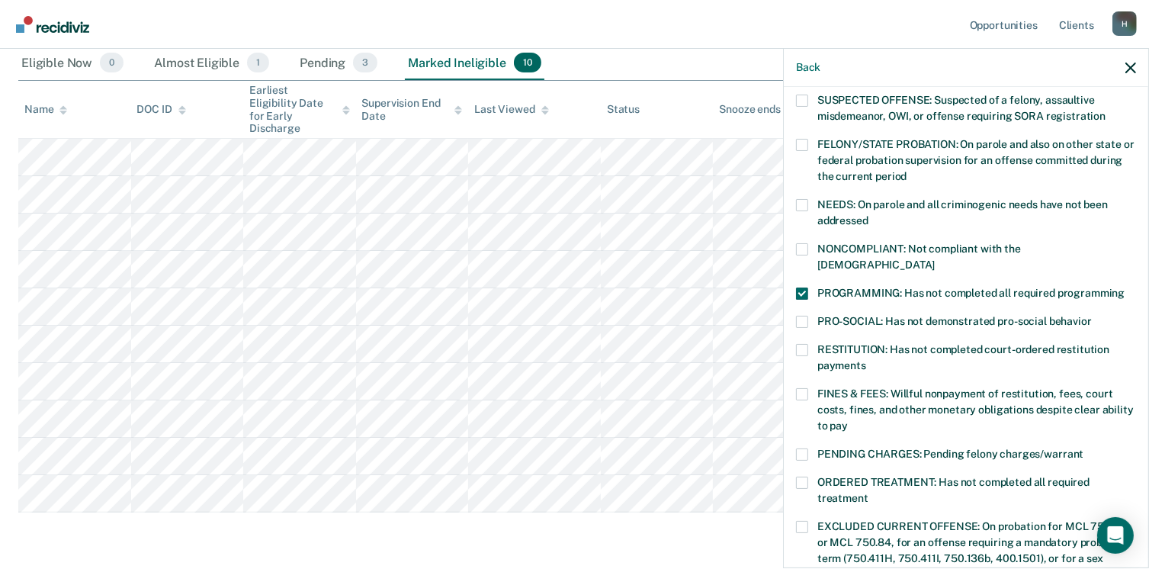
click at [801, 249] on span at bounding box center [802, 249] width 12 height 12
click at [935, 259] on input "NONCOMPLIANT: Not compliant with the [DEMOGRAPHIC_DATA]" at bounding box center [935, 259] width 0 height 0
click at [802, 287] on span at bounding box center [802, 293] width 12 height 12
click at [1125, 287] on input "PROGRAMMING: Has not completed all required programming" at bounding box center [1125, 287] width 0 height 0
click at [804, 287] on span at bounding box center [802, 293] width 12 height 12
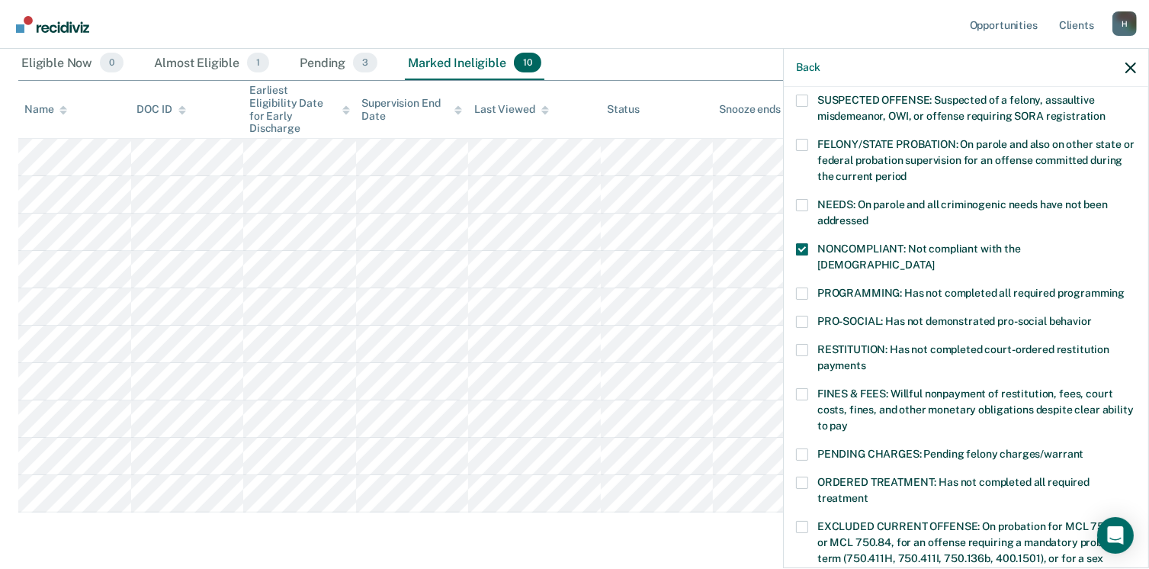
click at [1125, 287] on input "PROGRAMMING: Has not completed all required programming" at bounding box center [1125, 287] width 0 height 0
click at [801, 246] on span at bounding box center [802, 249] width 12 height 12
click at [935, 259] on input "NONCOMPLIANT: Not compliant with the [DEMOGRAPHIC_DATA]" at bounding box center [935, 259] width 0 height 0
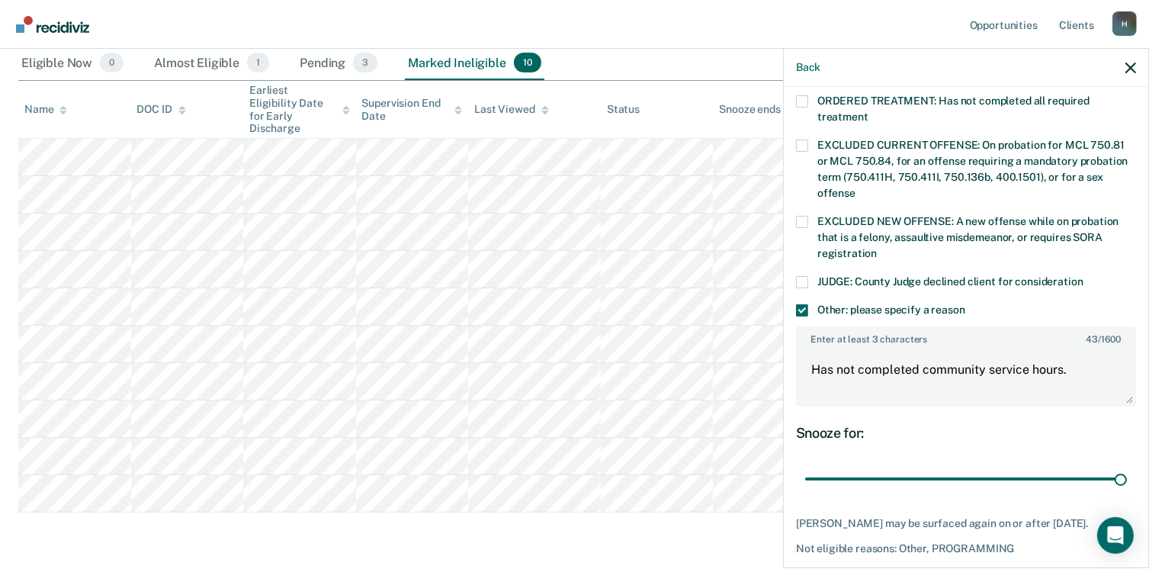
click at [801, 304] on span at bounding box center [802, 310] width 12 height 12
click at [965, 304] on input "Other: please specify a reason" at bounding box center [965, 304] width 0 height 0
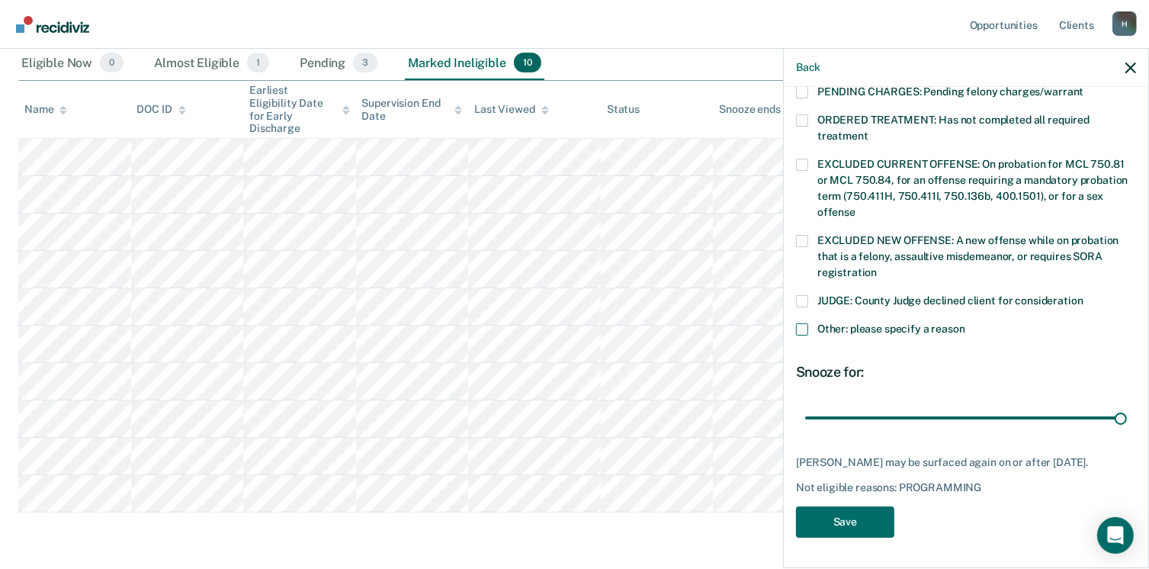
scroll to position [496, 0]
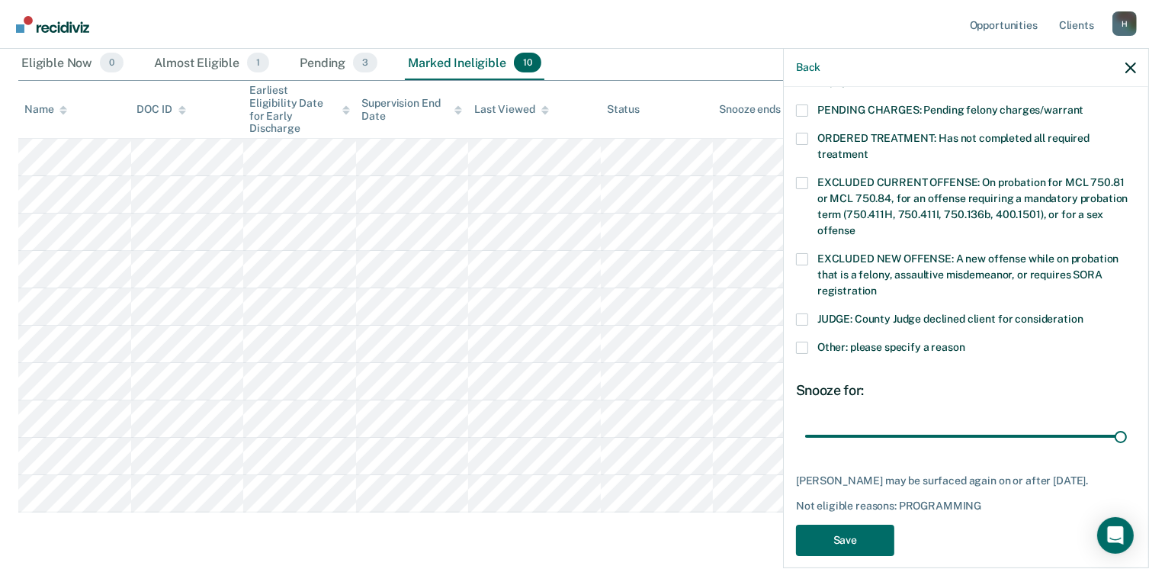
click at [804, 342] on span at bounding box center [802, 348] width 12 height 12
click at [965, 342] on input "Other: please specify a reason" at bounding box center [965, 342] width 0 height 0
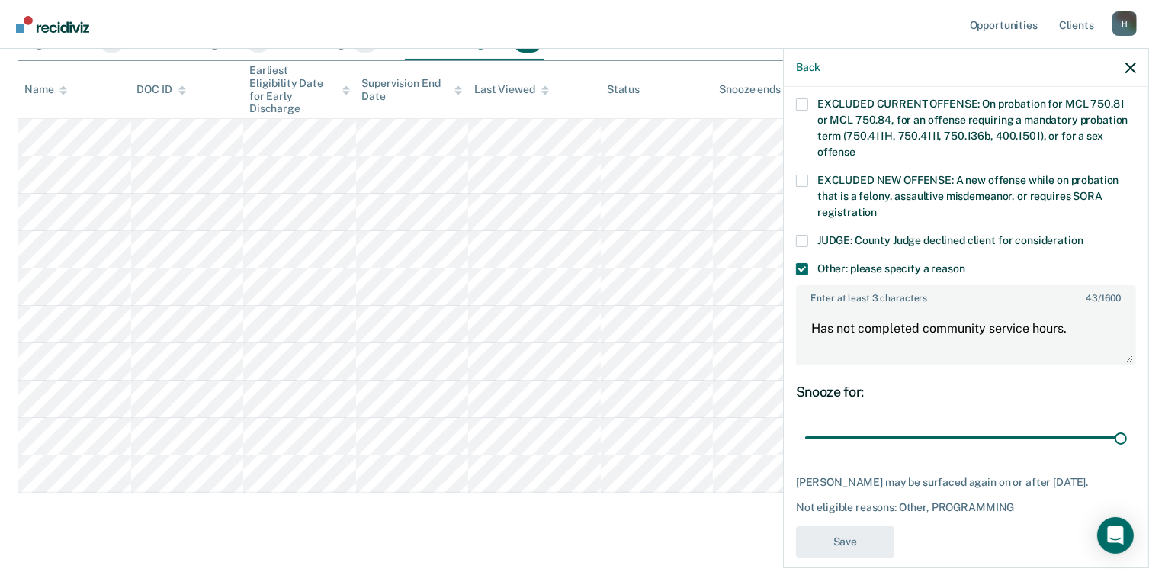
scroll to position [268, 0]
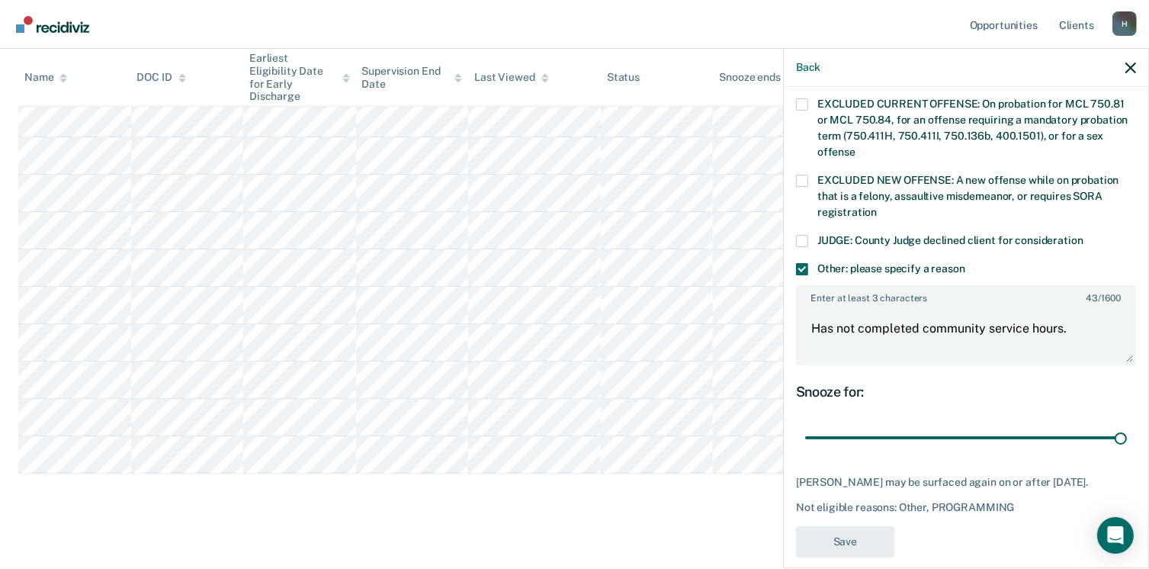
click at [852, 496] on div "DV Which of the following requirements has [PERSON_NAME] not met? [MEDICAL_DATA…" at bounding box center [966, 48] width 340 height 1036
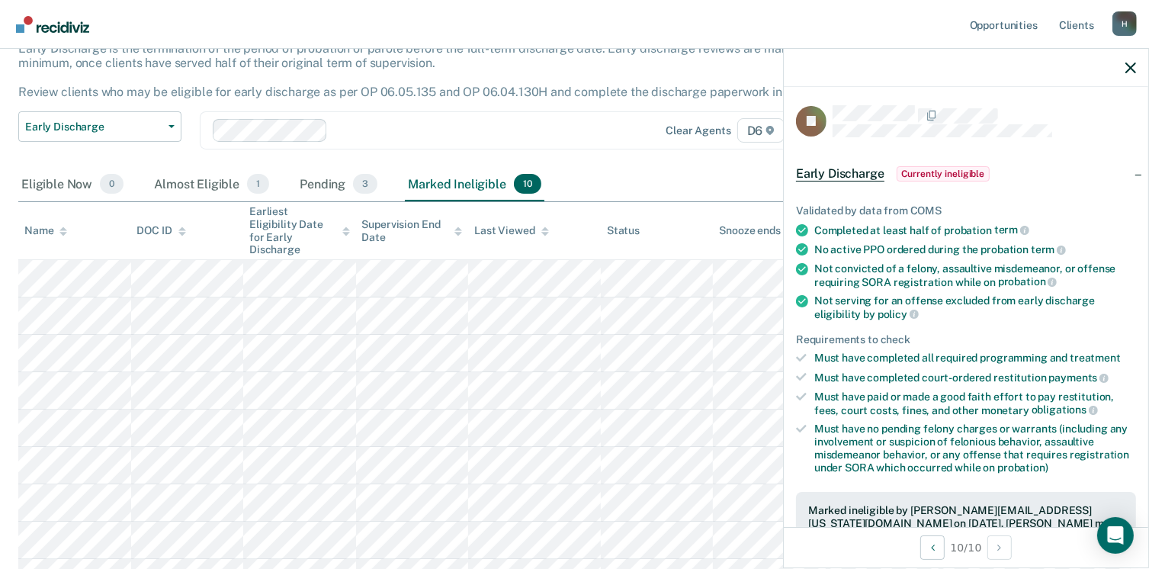
scroll to position [0, 0]
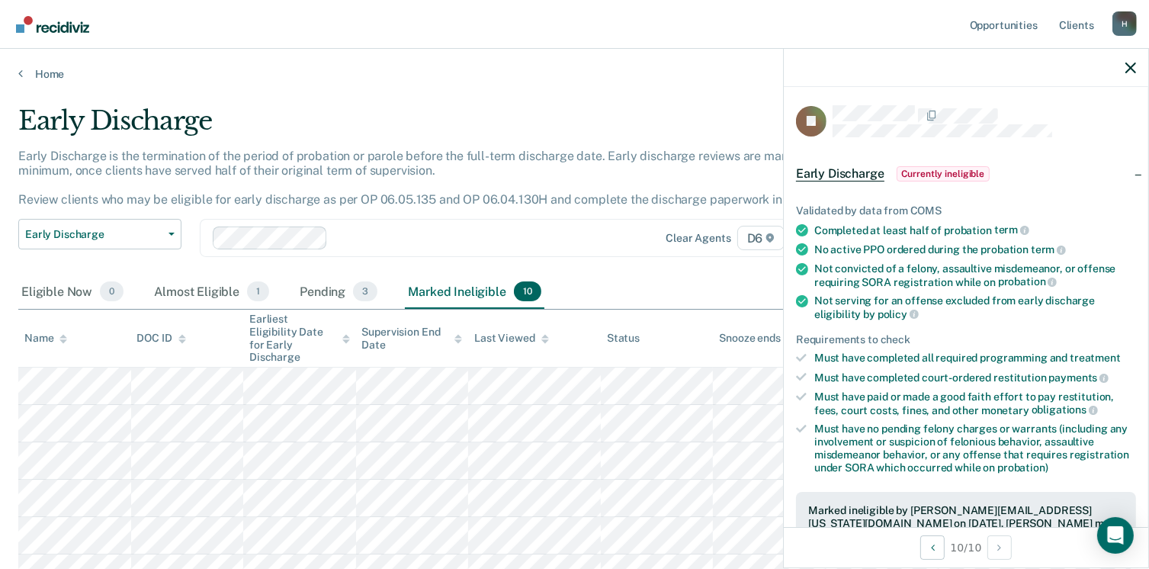
click at [43, 82] on main "Early Discharge Early Discharge is the termination of the period of probation o…" at bounding box center [574, 463] width 1149 height 765
click at [43, 75] on link "Home" at bounding box center [574, 74] width 1112 height 14
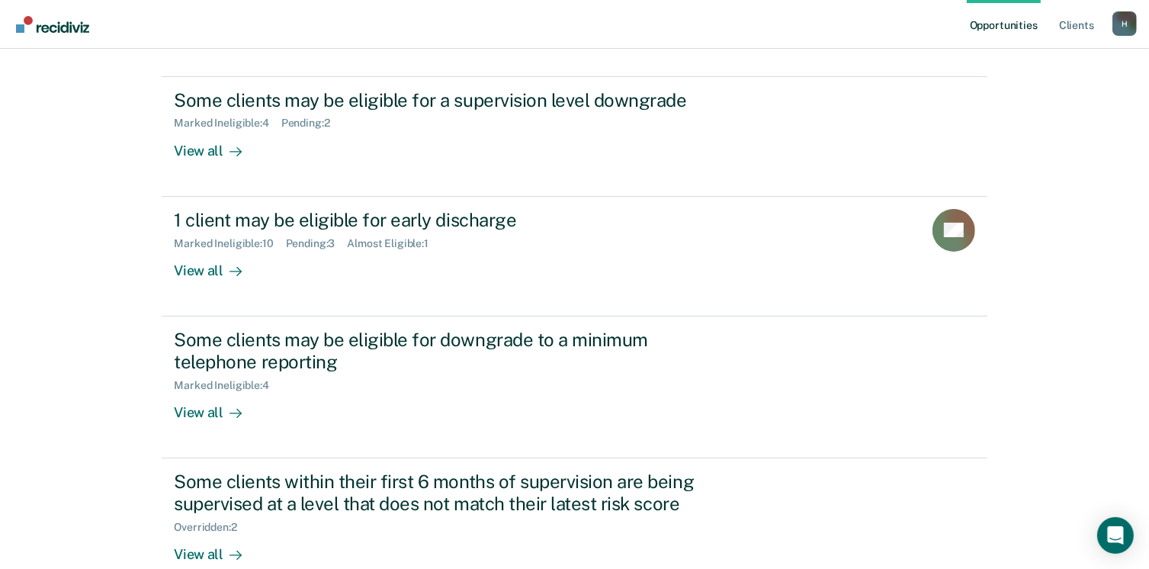
scroll to position [229, 0]
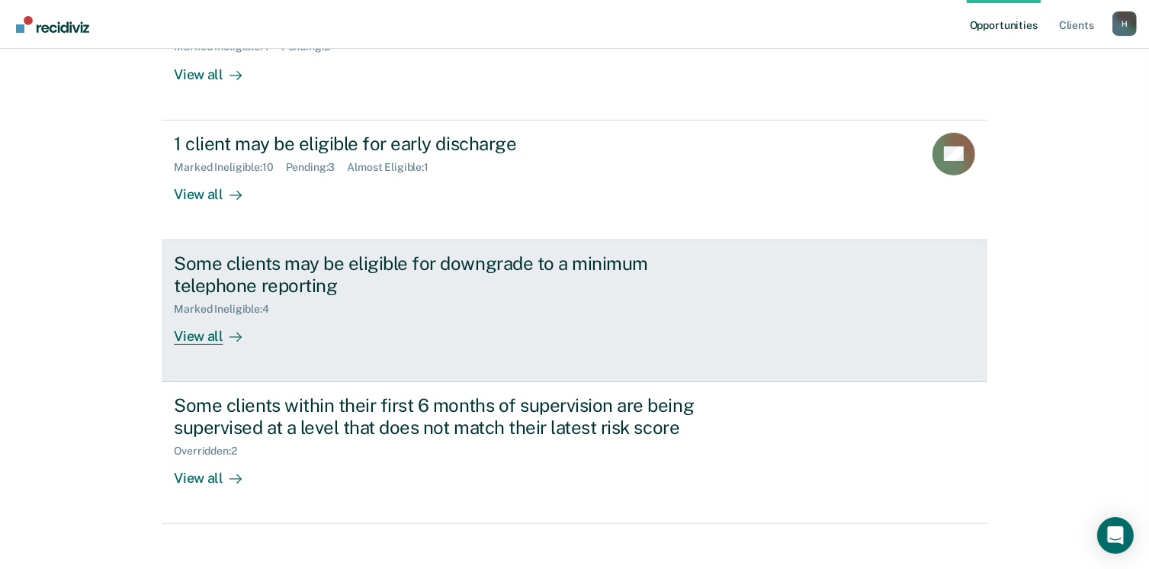
click at [183, 345] on link "Some clients may be eligible for downgrade to a minimum telephone reporting Mar…" at bounding box center [574, 311] width 825 height 142
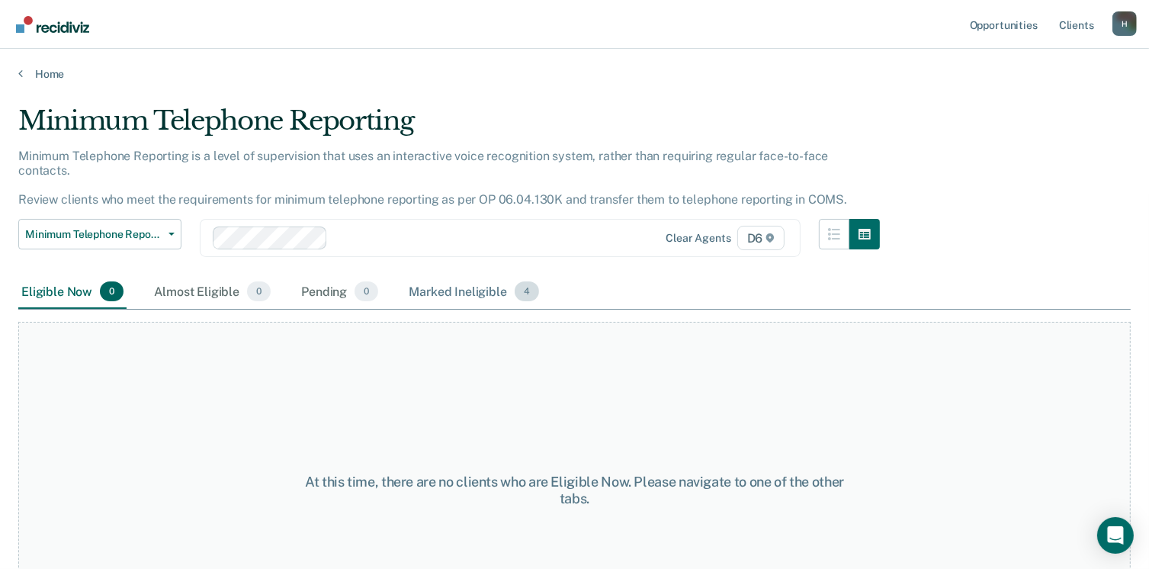
click at [473, 275] on div "Marked Ineligible 4" at bounding box center [474, 292] width 136 height 34
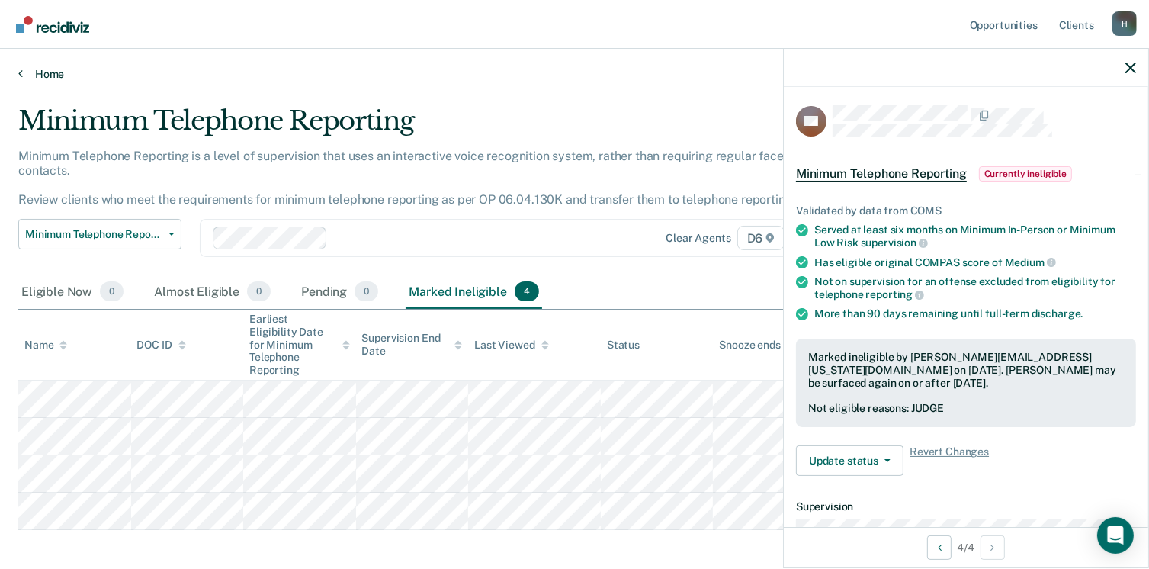
click at [52, 71] on link "Home" at bounding box center [574, 74] width 1112 height 14
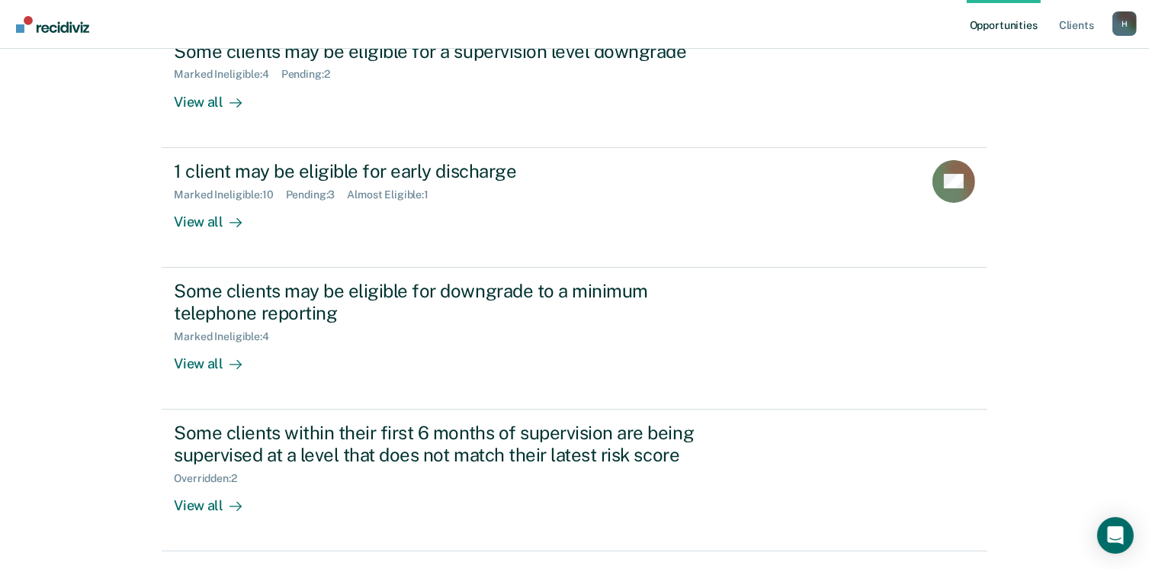
scroll to position [243, 0]
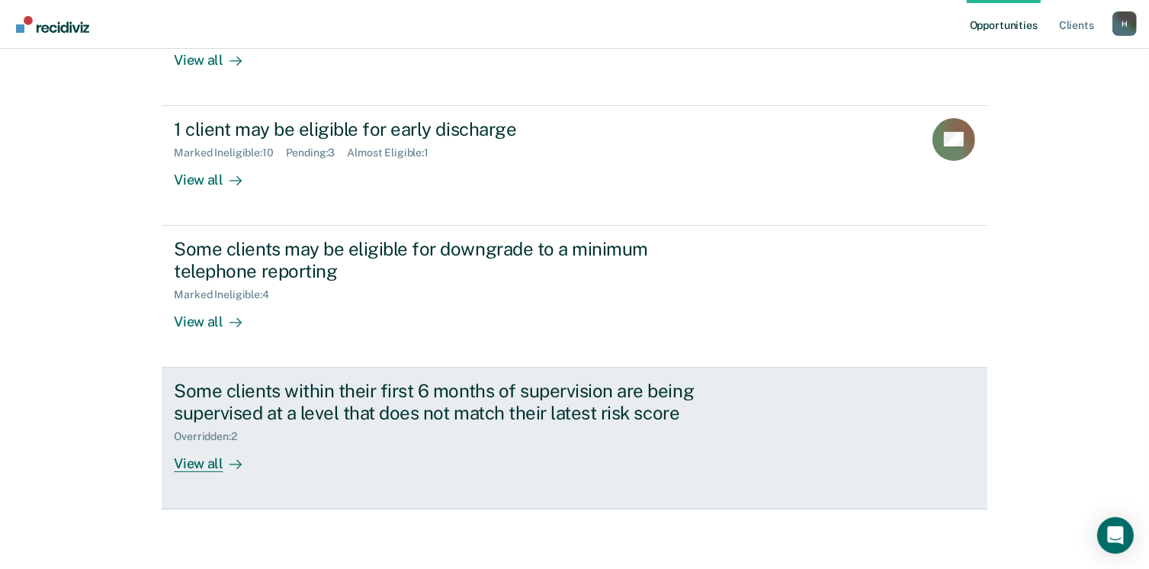
click at [200, 463] on div "View all" at bounding box center [216, 457] width 85 height 30
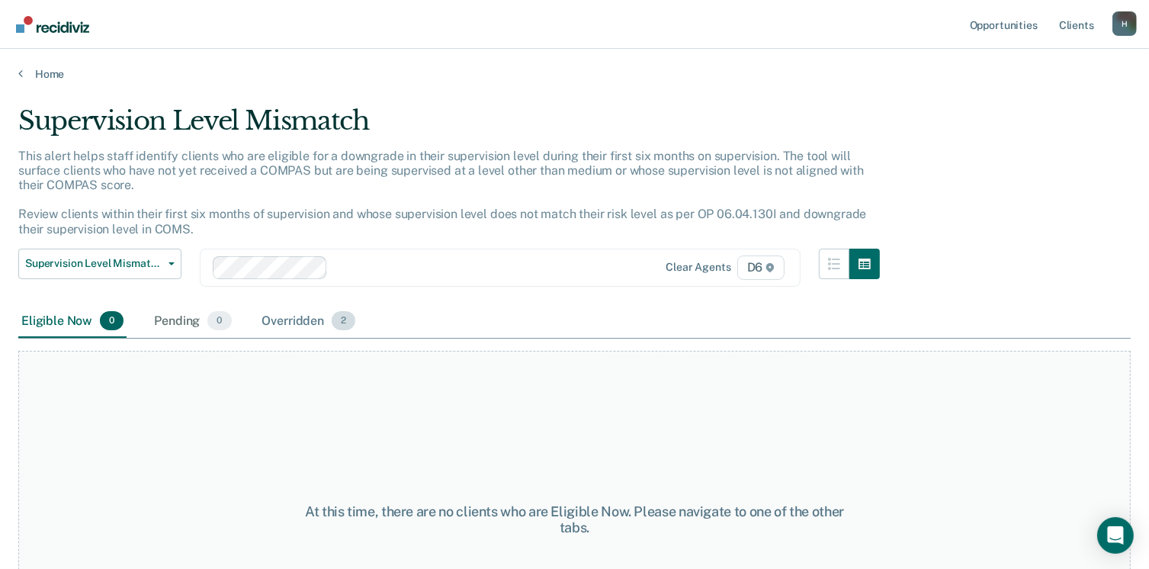
click at [281, 319] on div "Overridden 2" at bounding box center [309, 322] width 100 height 34
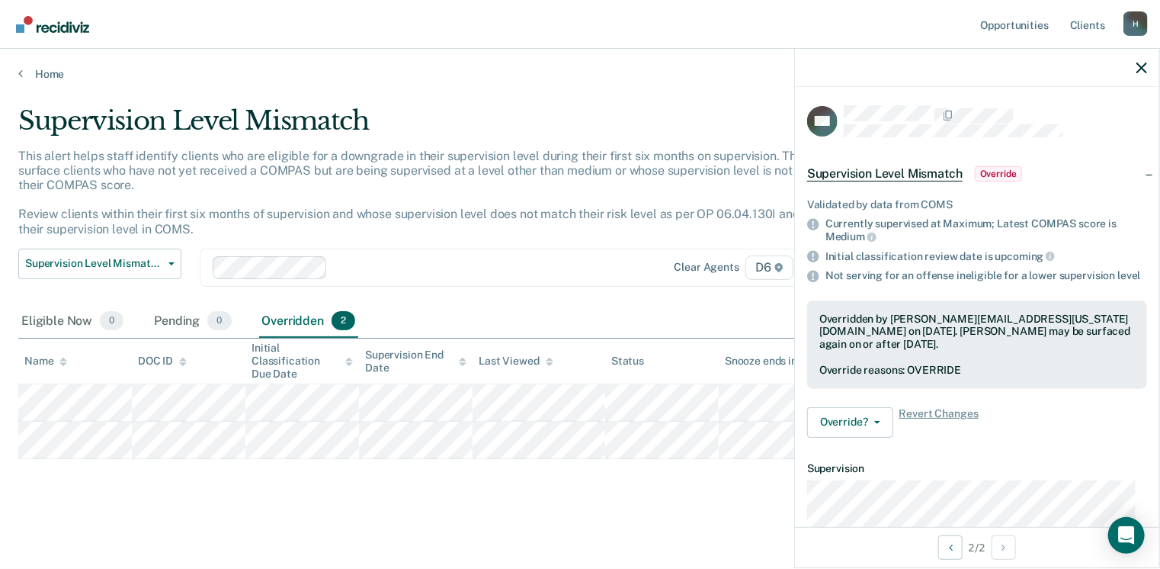
click at [58, 63] on div "Home" at bounding box center [580, 65] width 1160 height 32
click at [51, 75] on link "Home" at bounding box center [580, 74] width 1124 height 14
